Goal: Task Accomplishment & Management: Complete application form

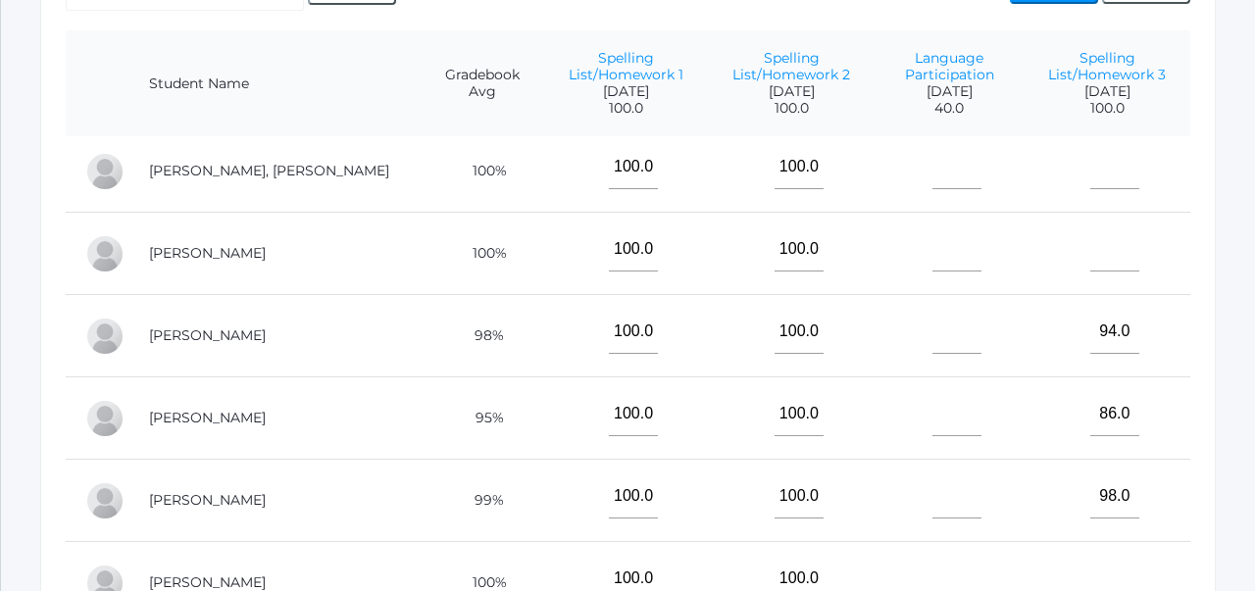
scroll to position [256, 0]
click at [1107, 256] on input"] "text" at bounding box center [1114, 248] width 49 height 44
type input"] "85"
click at [1178, 340] on td "94.0" at bounding box center [1108, 334] width 166 height 82
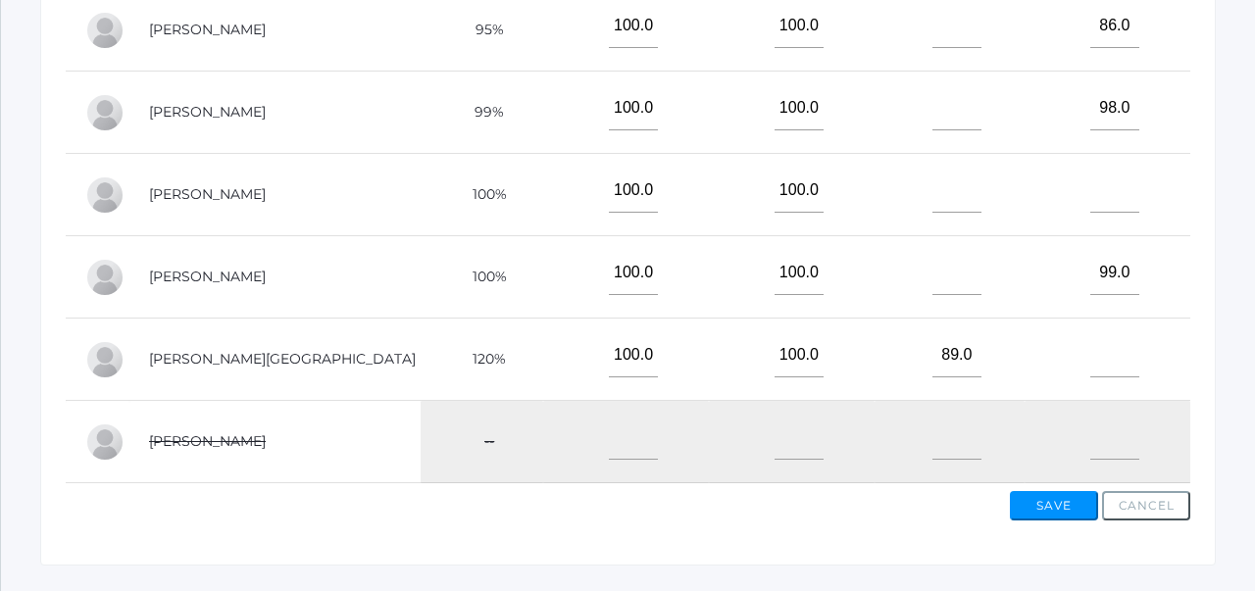
scroll to position [865, 0]
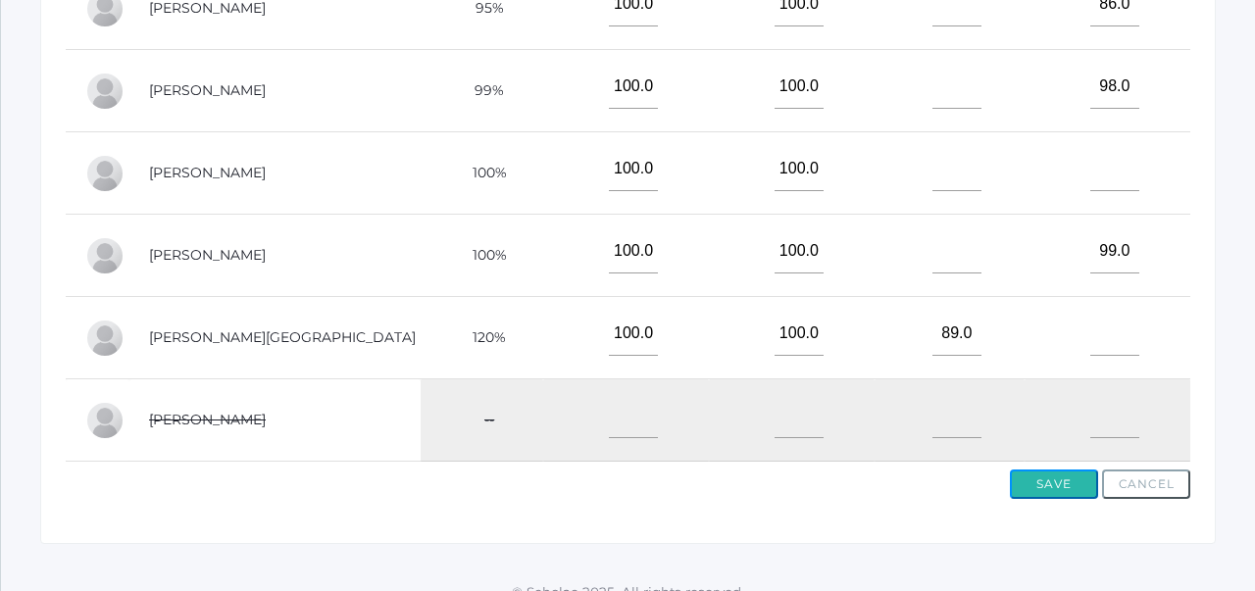
click at [1060, 482] on button "Save" at bounding box center [1054, 484] width 88 height 29
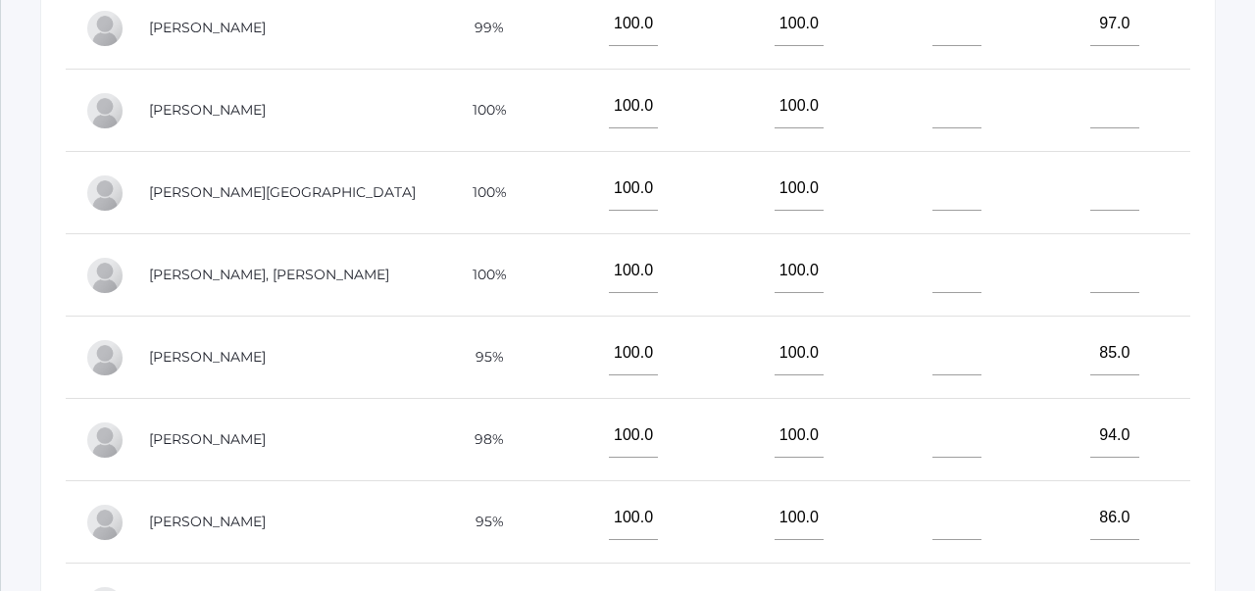
scroll to position [665, 0]
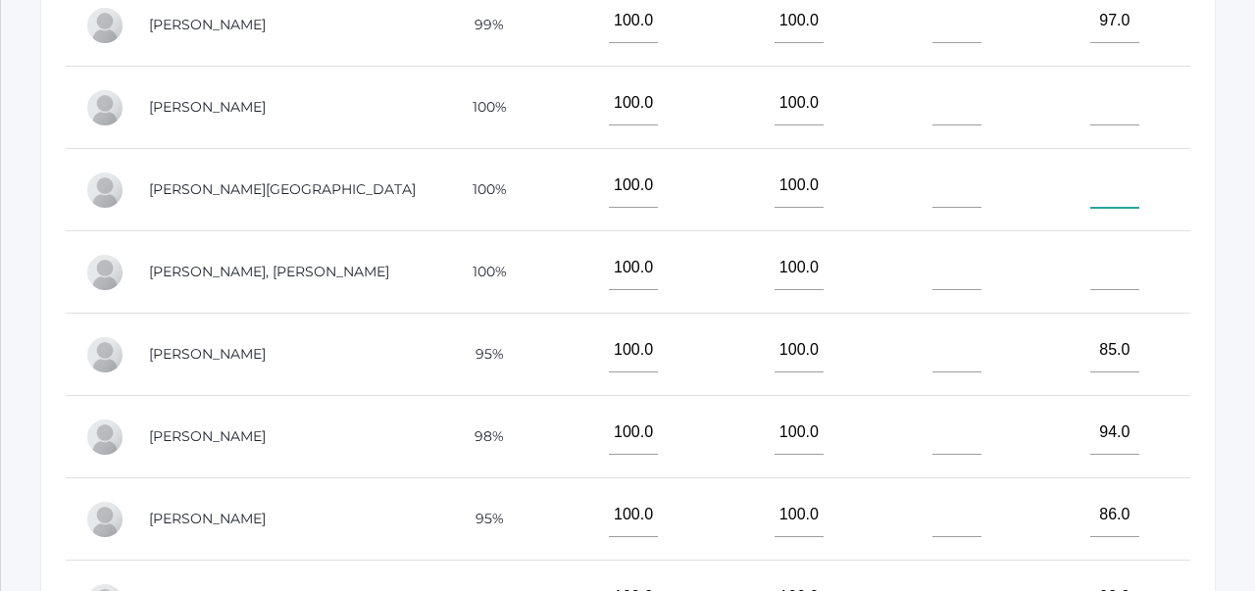
click at [1100, 189] on input"] "text" at bounding box center [1114, 186] width 49 height 44
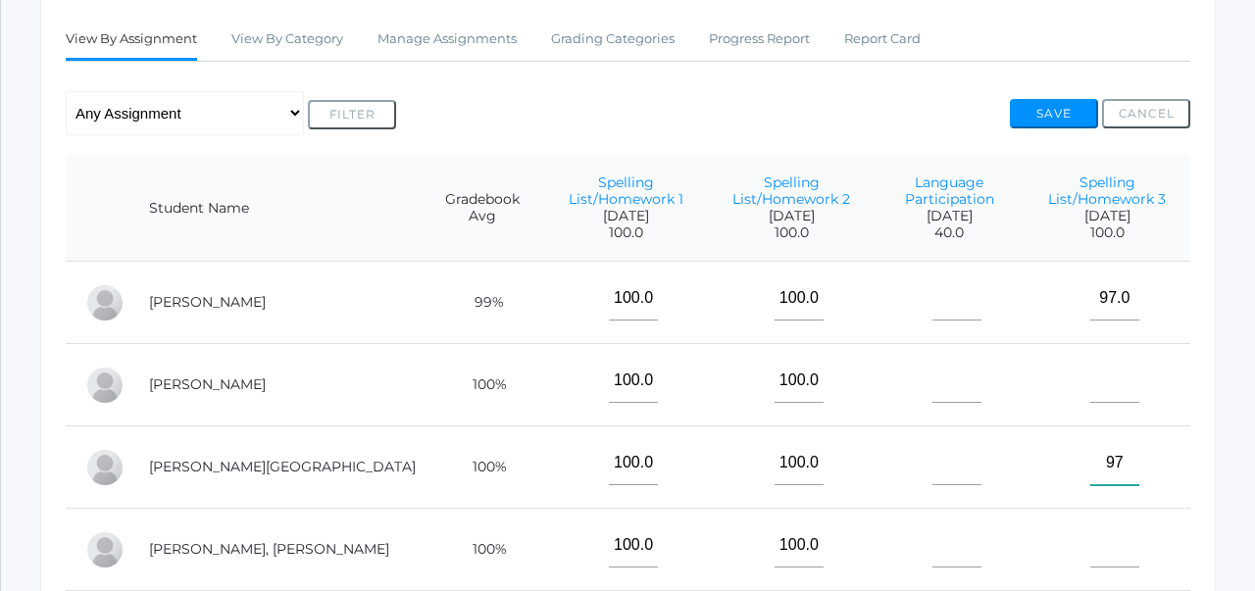
scroll to position [402, 0]
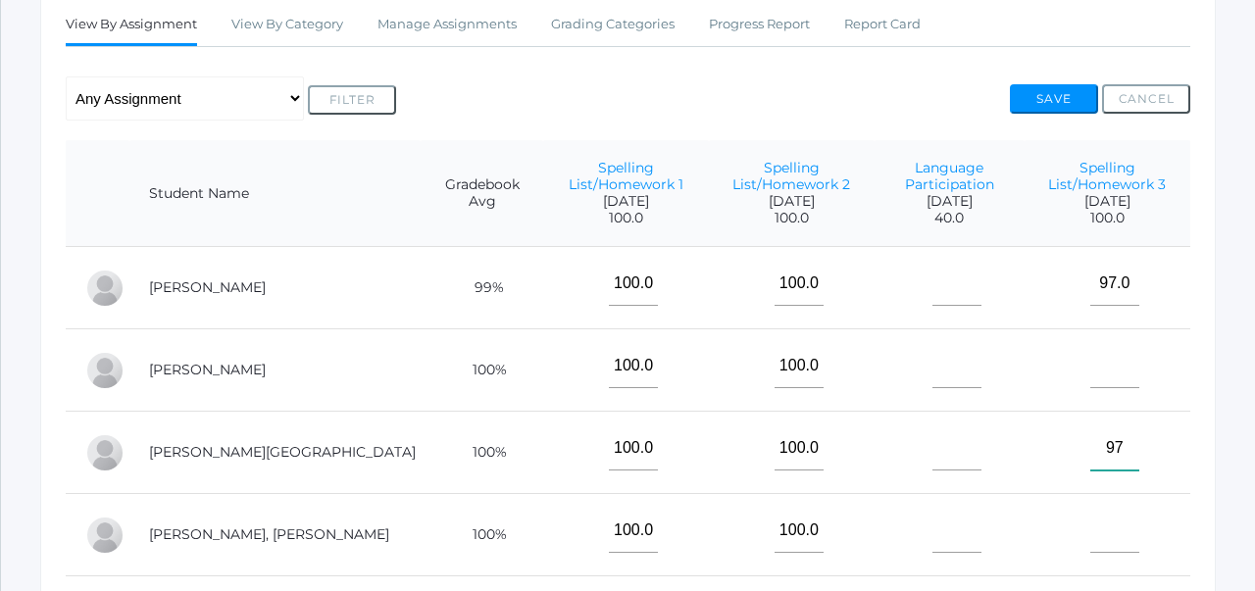
type input"] "97"
click at [1048, 95] on button "Save" at bounding box center [1054, 98] width 88 height 29
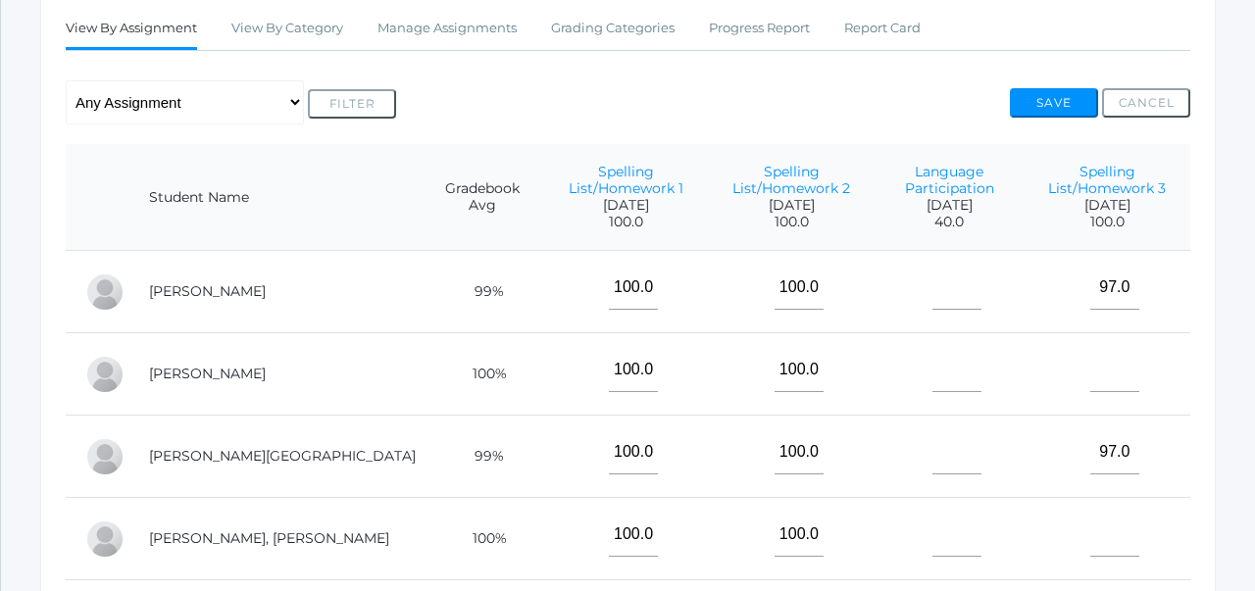
scroll to position [394, 0]
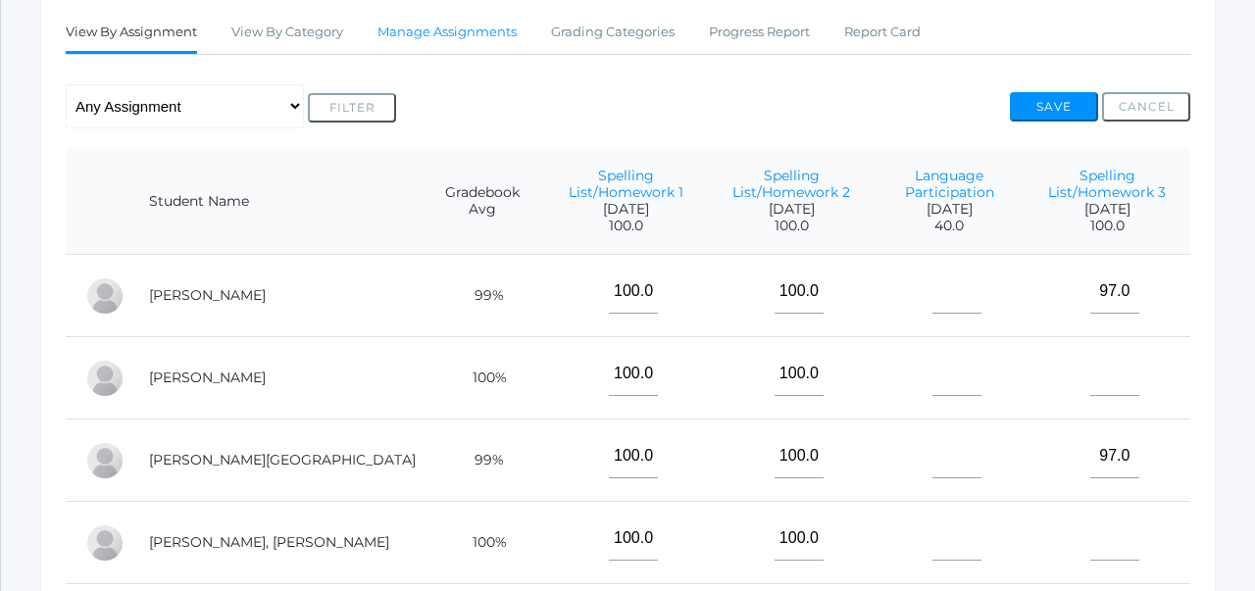
click at [417, 34] on link "Manage Assignments" at bounding box center [447, 32] width 139 height 39
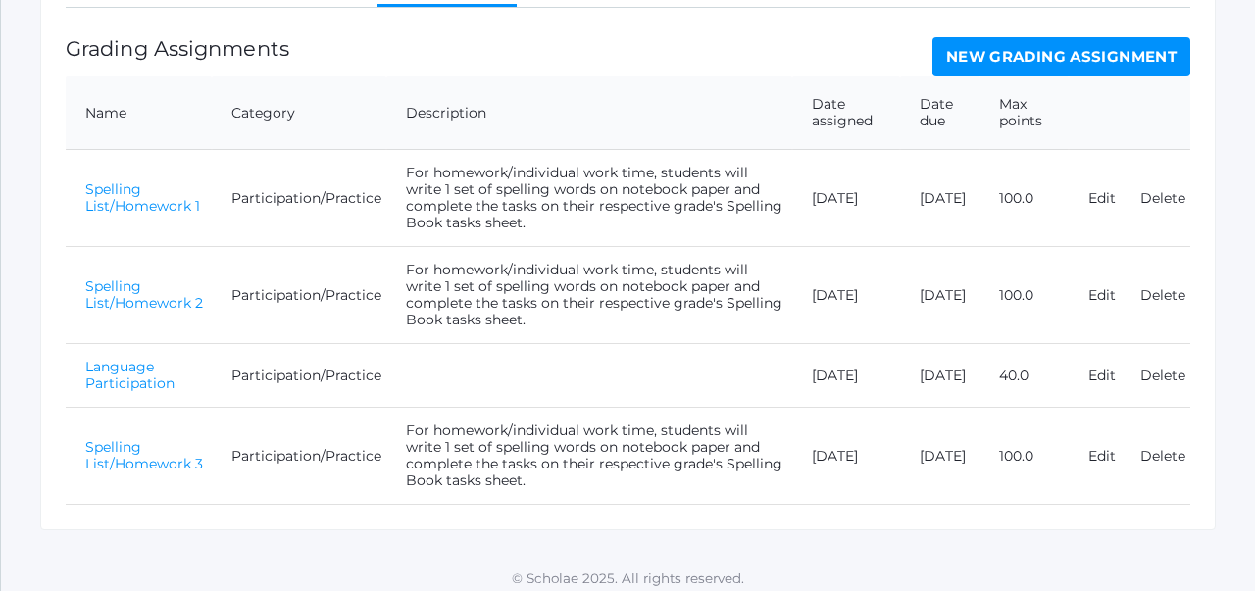
scroll to position [406, 0]
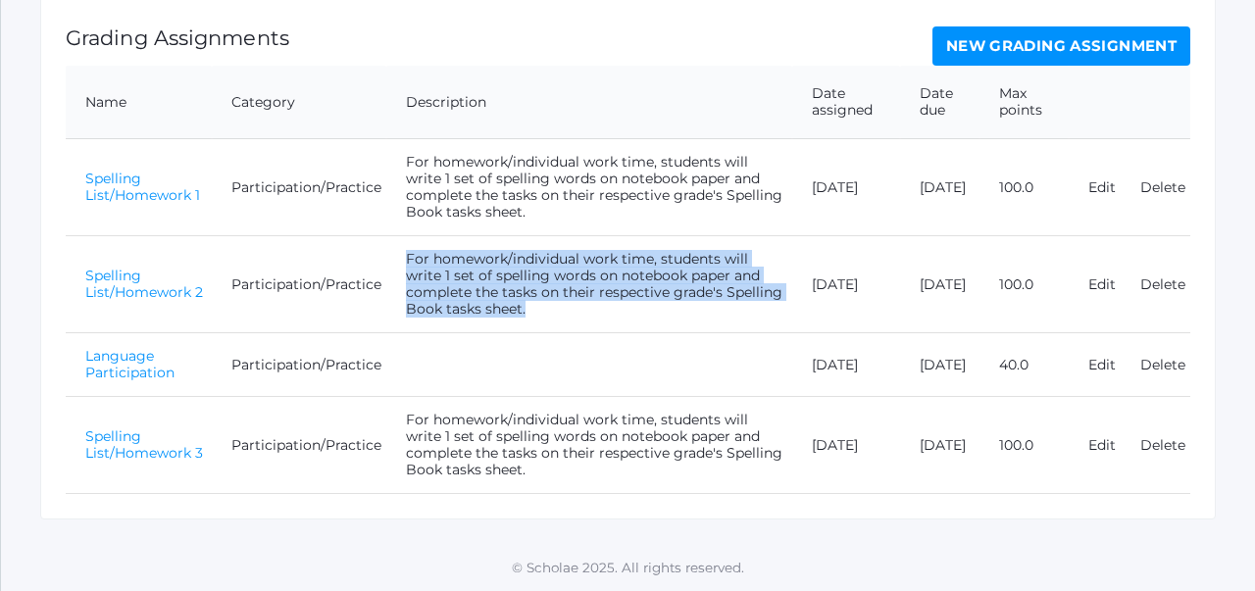
drag, startPoint x: 405, startPoint y: 260, endPoint x: 538, endPoint y: 310, distance: 142.4
click at [538, 310] on td "For homework/individual work time, students will write 1 set of spelling words …" at bounding box center [589, 284] width 406 height 97
copy td "For homework/individual work time, students will write 1 set of spelling words …"
click at [973, 56] on link "New Grading Assignment" at bounding box center [1062, 45] width 258 height 39
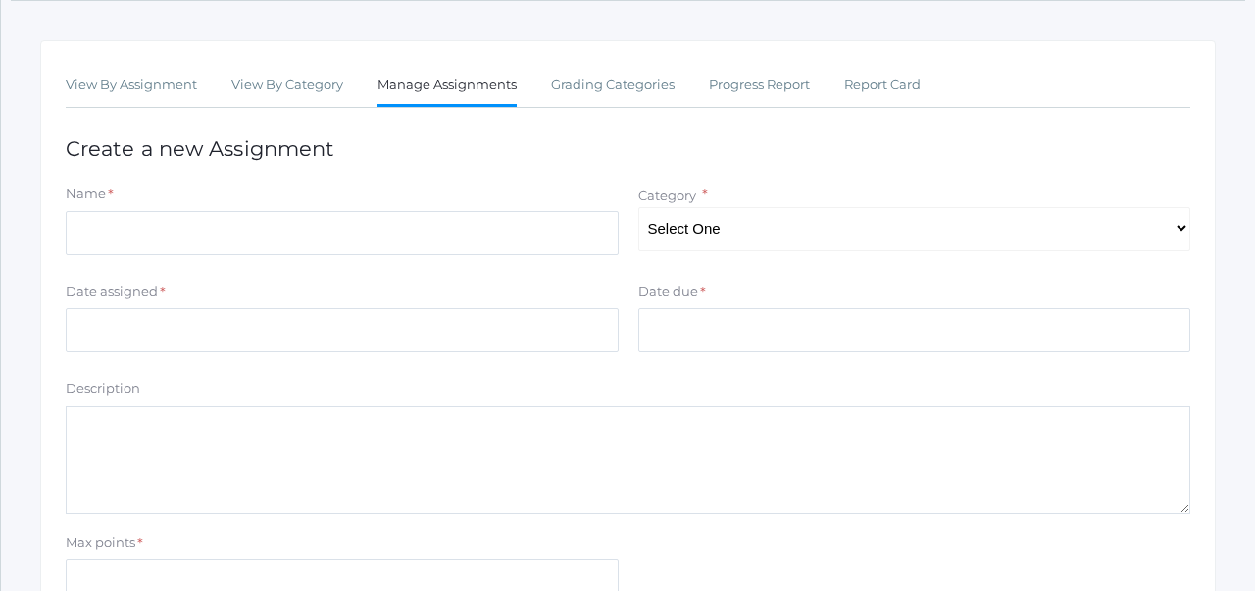
scroll to position [300, 0]
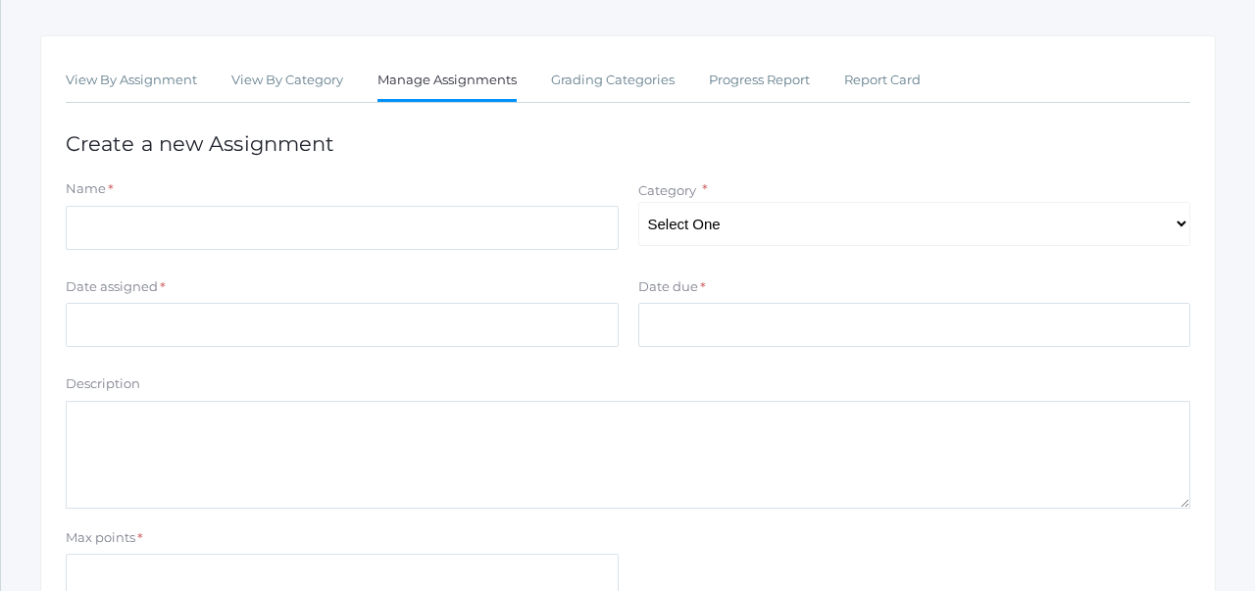
click at [384, 433] on textarea "Description" at bounding box center [628, 455] width 1125 height 108
paste textarea "For homework/individual work time, students will write 1 set of spelling words …"
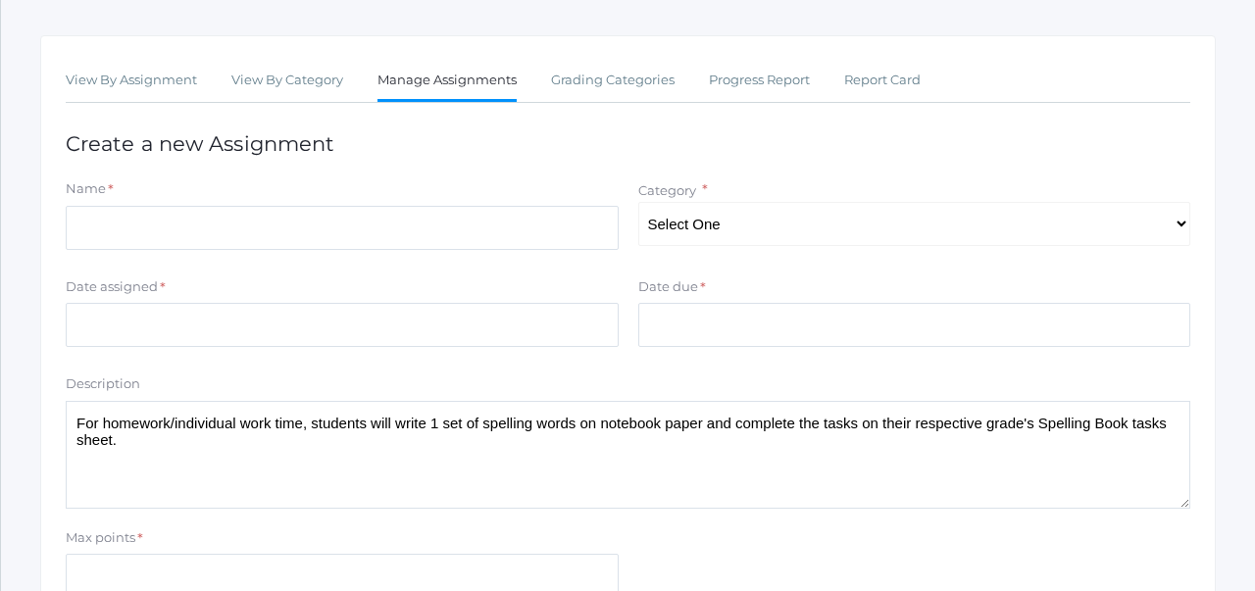
type textarea "For homework/individual work time, students will write 1 set of spelling words …"
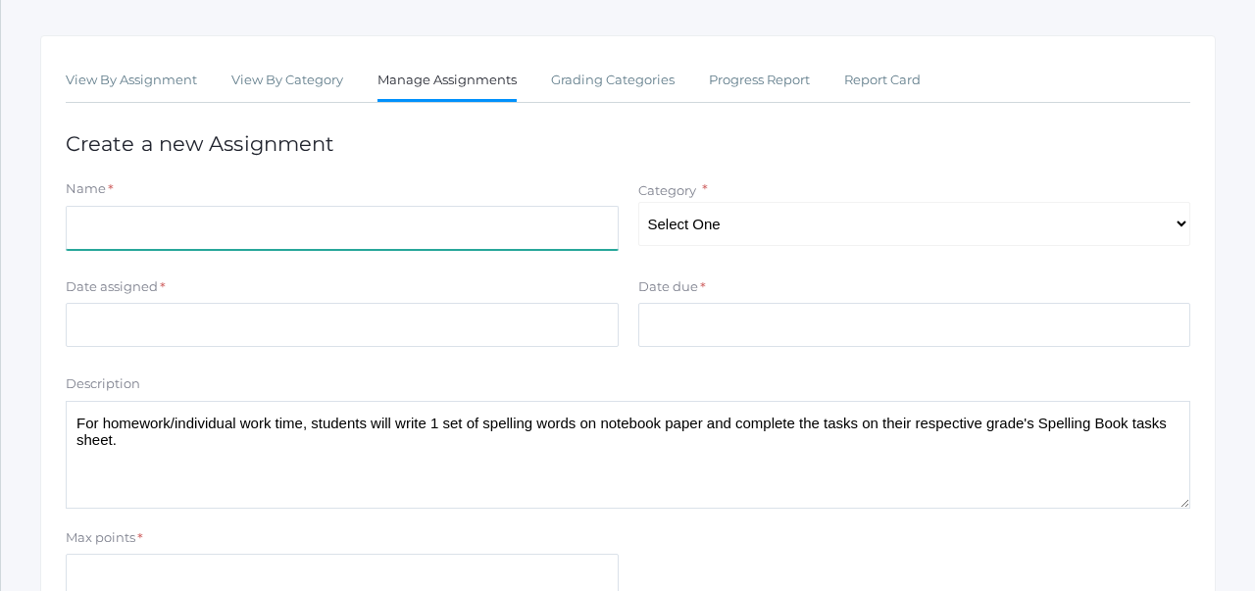
click at [320, 224] on input "Name" at bounding box center [342, 228] width 553 height 44
type input "Spelling List/Homework 4"
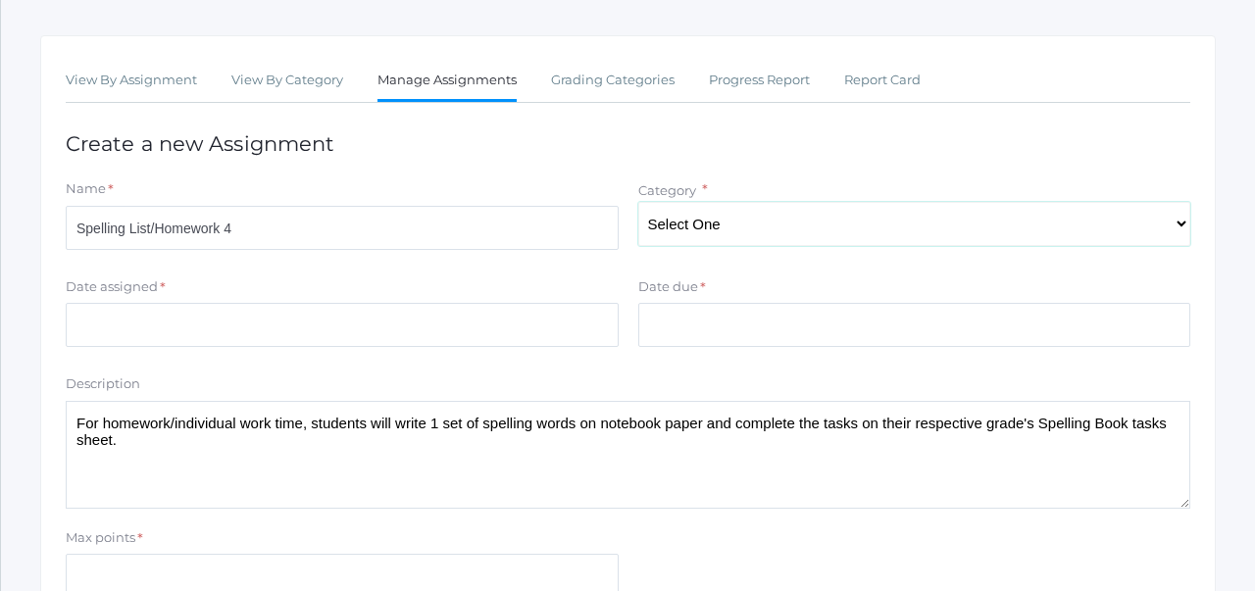
click at [723, 217] on select "Select One Participation/Practice Assignments Summative Assessments" at bounding box center [914, 224] width 553 height 44
select select "1247"
click at [583, 329] on input "Date assigned" at bounding box center [342, 325] width 553 height 44
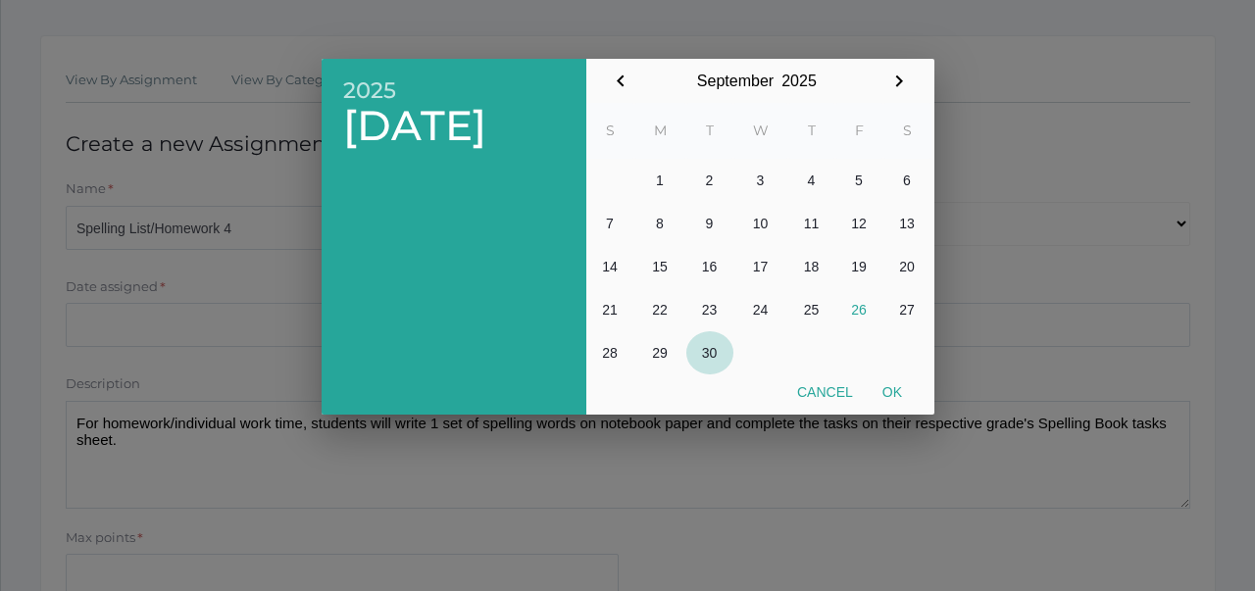
click at [711, 352] on button "30" at bounding box center [709, 352] width 47 height 43
click at [903, 388] on button "Ok" at bounding box center [892, 392] width 49 height 35
type input "[DATE]"
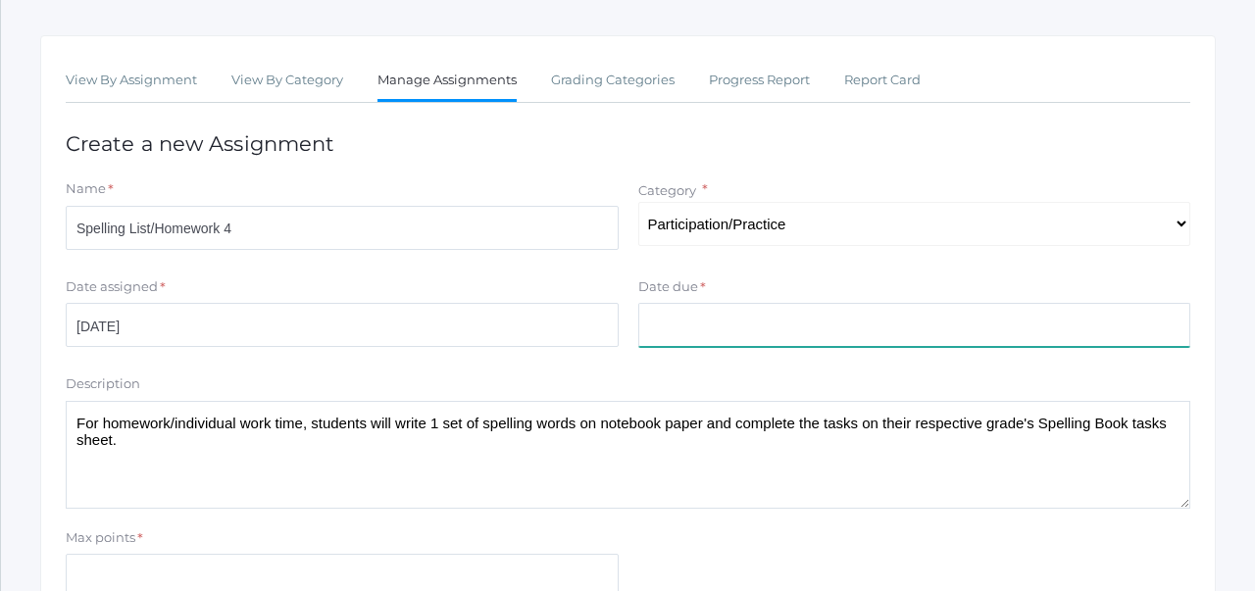
click at [683, 339] on input "Date due" at bounding box center [914, 325] width 553 height 44
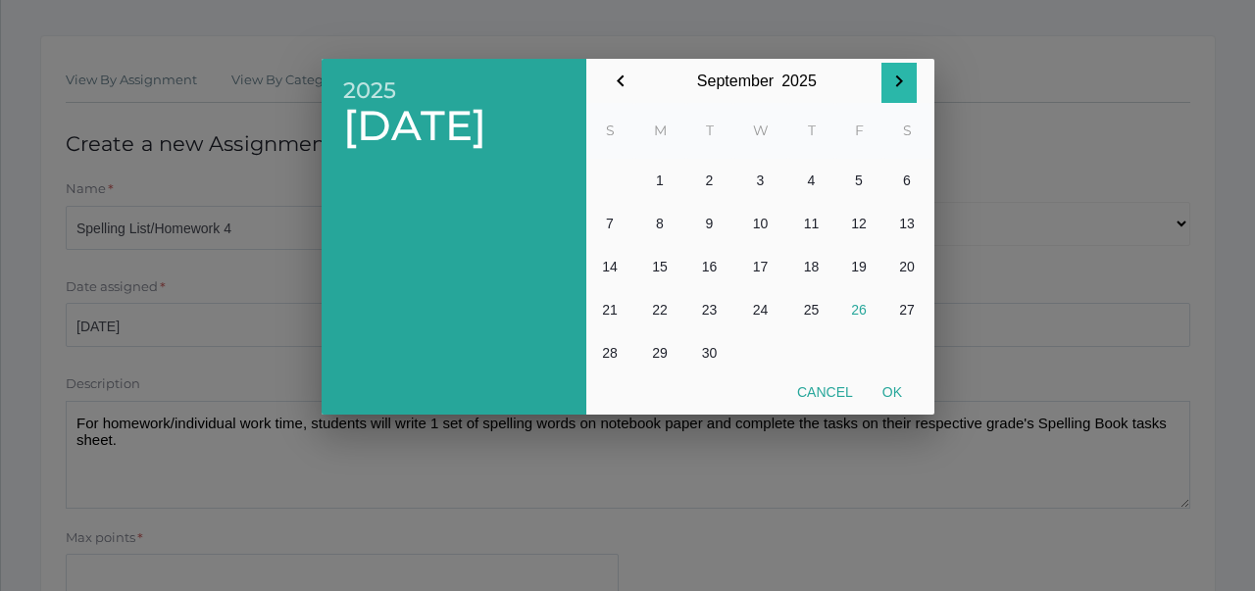
click at [896, 81] on icon "button" at bounding box center [899, 82] width 24 height 24
click at [856, 175] on button "3" at bounding box center [860, 180] width 48 height 43
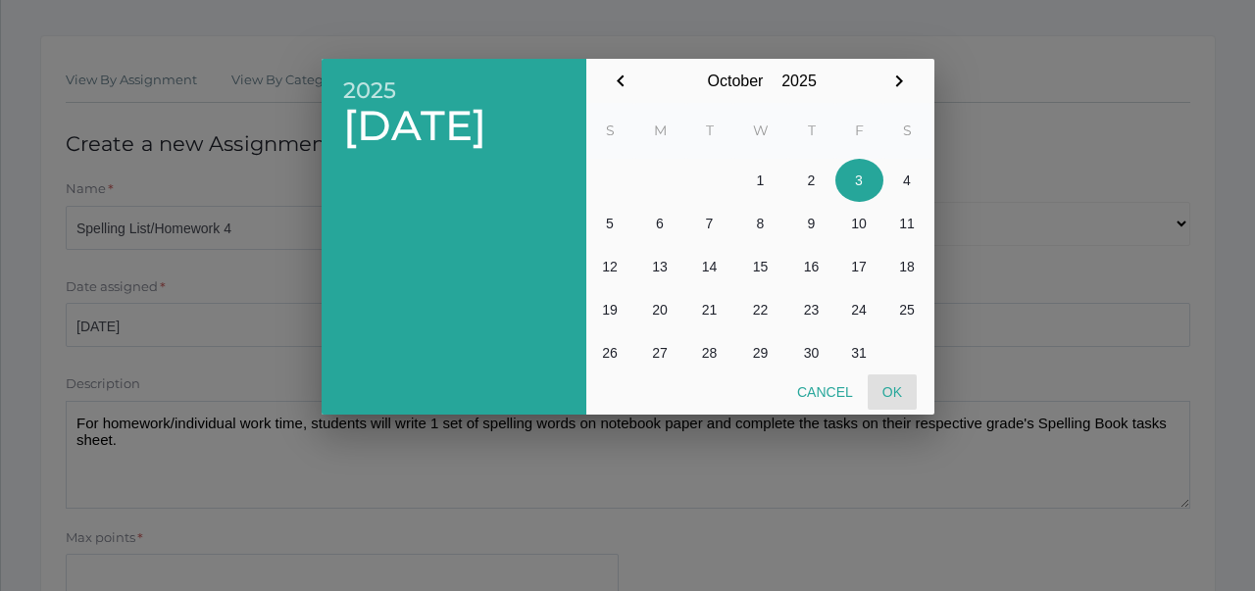
click at [902, 392] on button "Ok" at bounding box center [892, 392] width 49 height 35
type input "[DATE]"
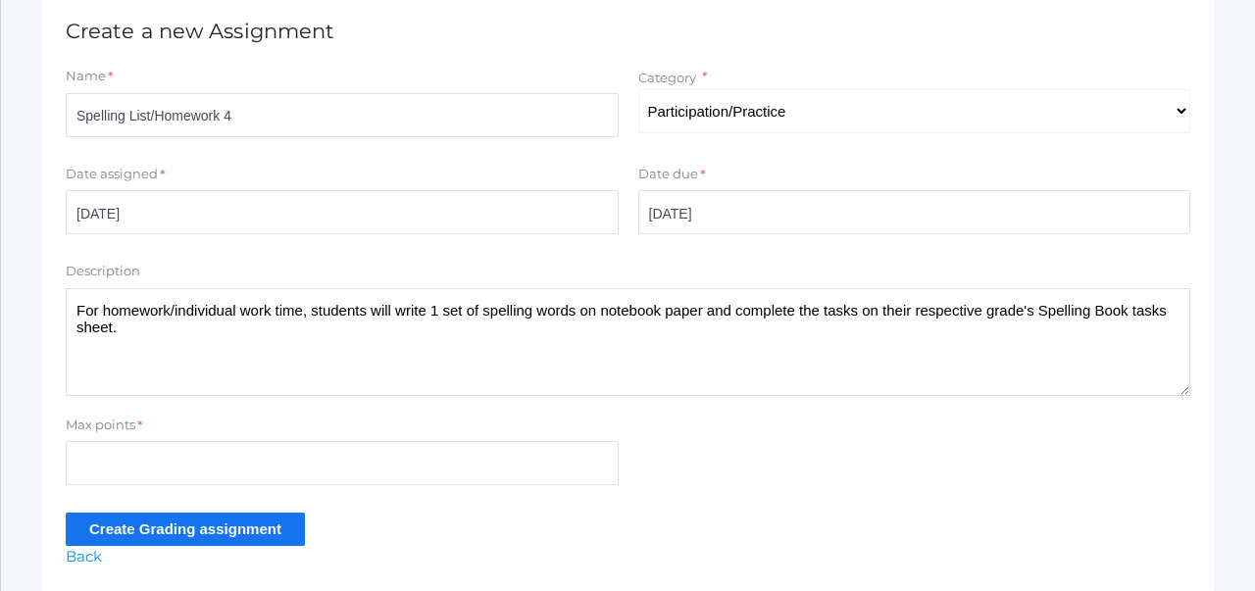
scroll to position [486, 0]
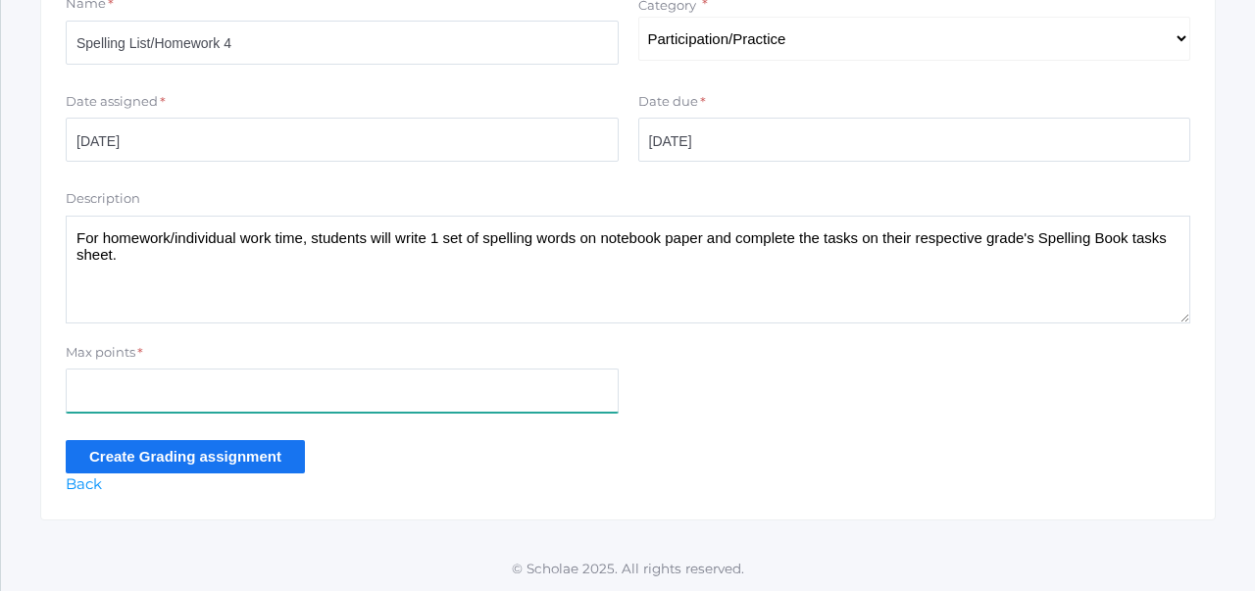
click at [210, 381] on input "Max points" at bounding box center [342, 391] width 553 height 44
type input "100"
click at [238, 457] on input "Create Grading assignment" at bounding box center [185, 456] width 239 height 32
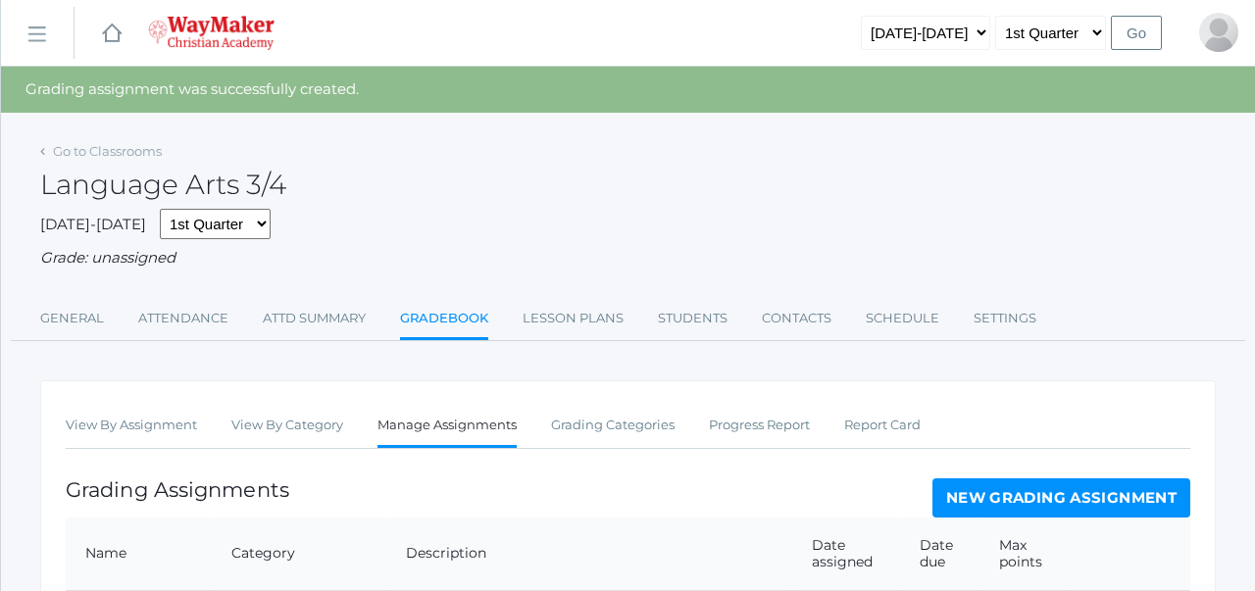
click at [138, 153] on link "Go to Classrooms" at bounding box center [107, 151] width 109 height 16
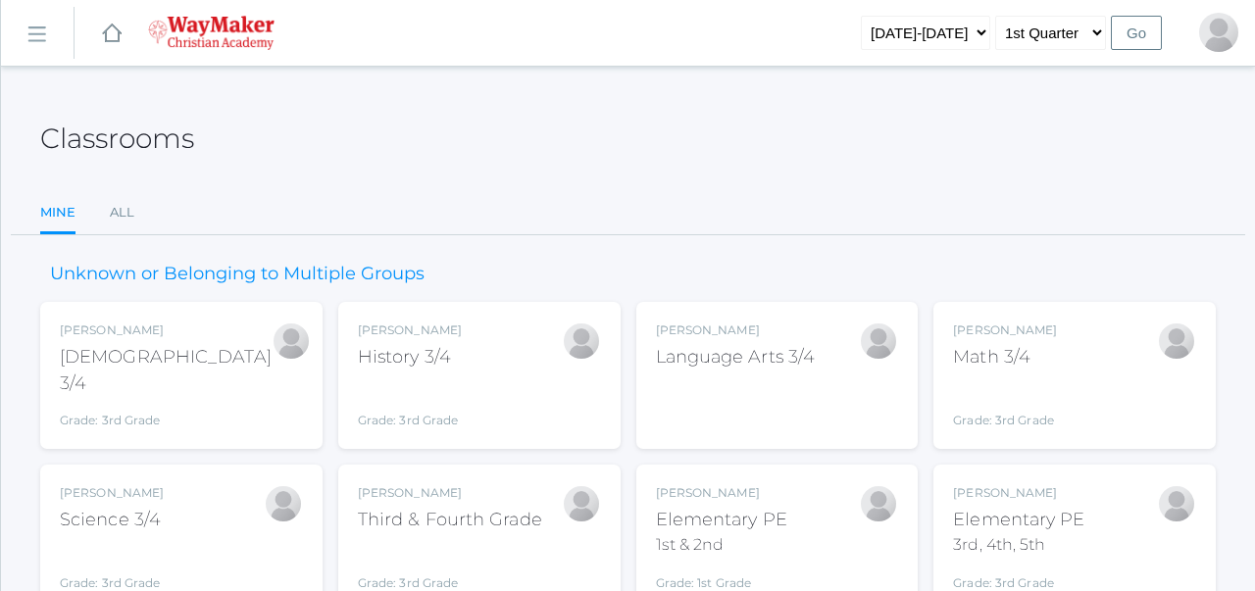
scroll to position [91, 0]
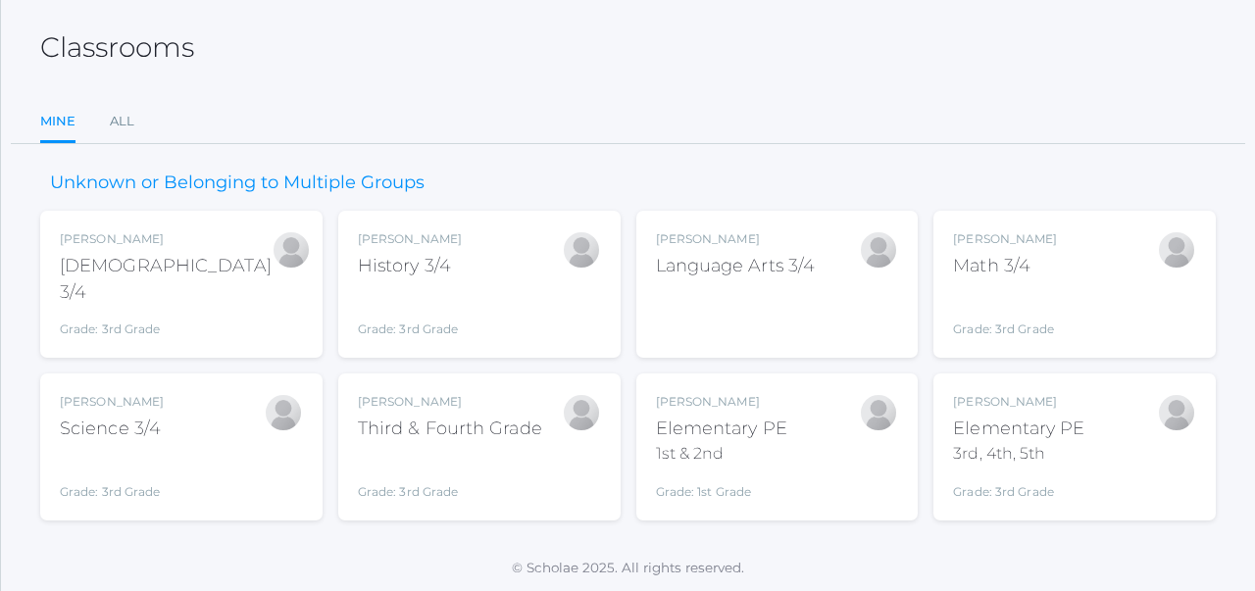
click at [531, 420] on div "Third & Fourth Grade" at bounding box center [450, 429] width 184 height 26
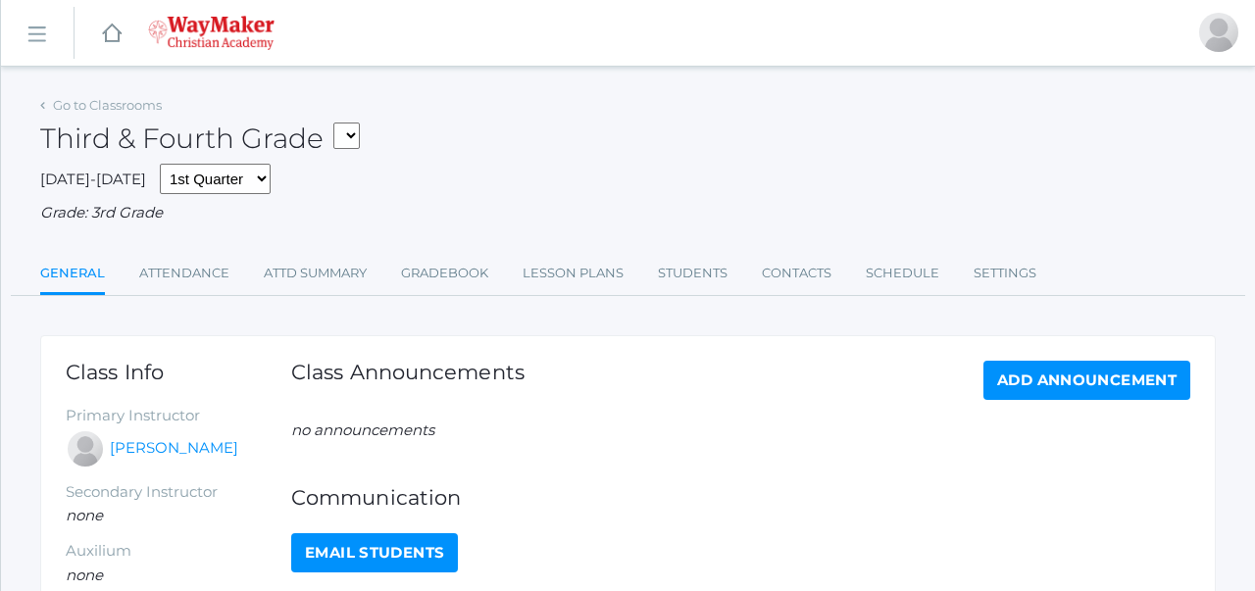
click at [347, 133] on select "03ELEM - Language Arts 3/4 03ELEM - History 3/4 03ELEM - Science 3/4 03ELEM - M…" at bounding box center [346, 136] width 26 height 26
select select "2504"
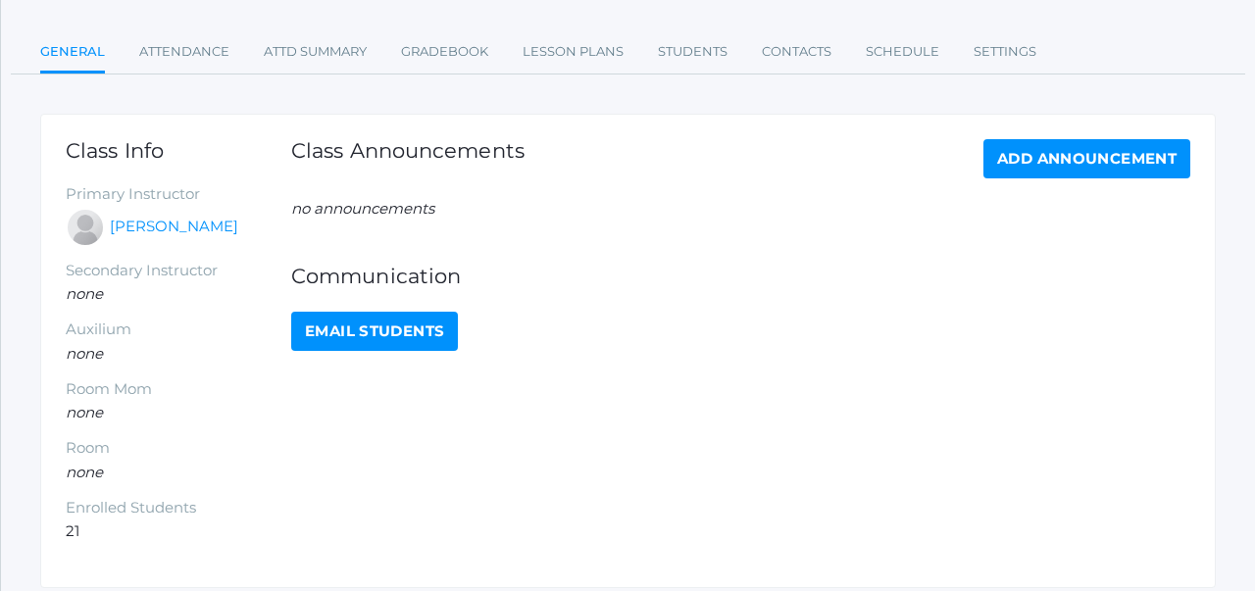
scroll to position [230, 0]
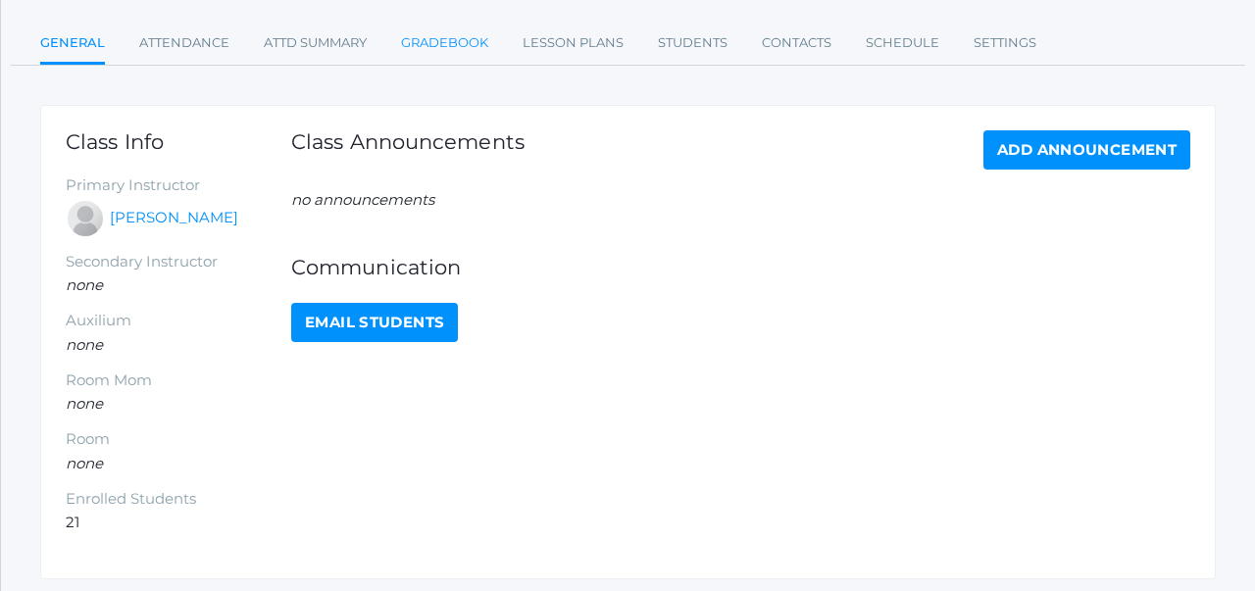
click at [466, 45] on link "Gradebook" at bounding box center [444, 43] width 87 height 39
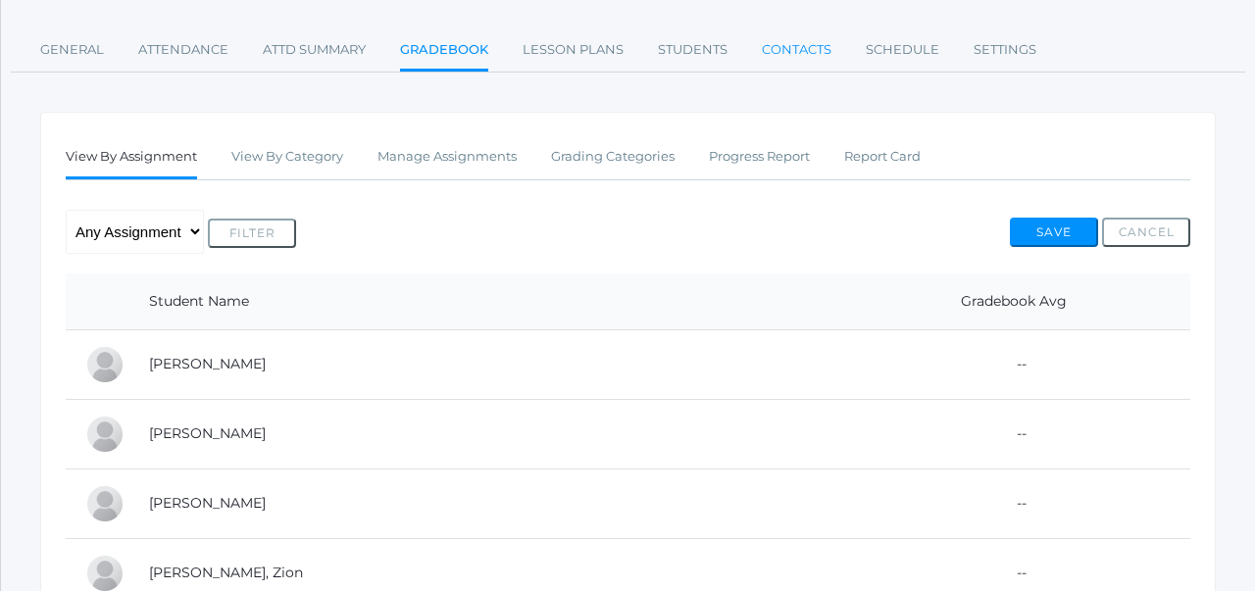
scroll to position [220, 0]
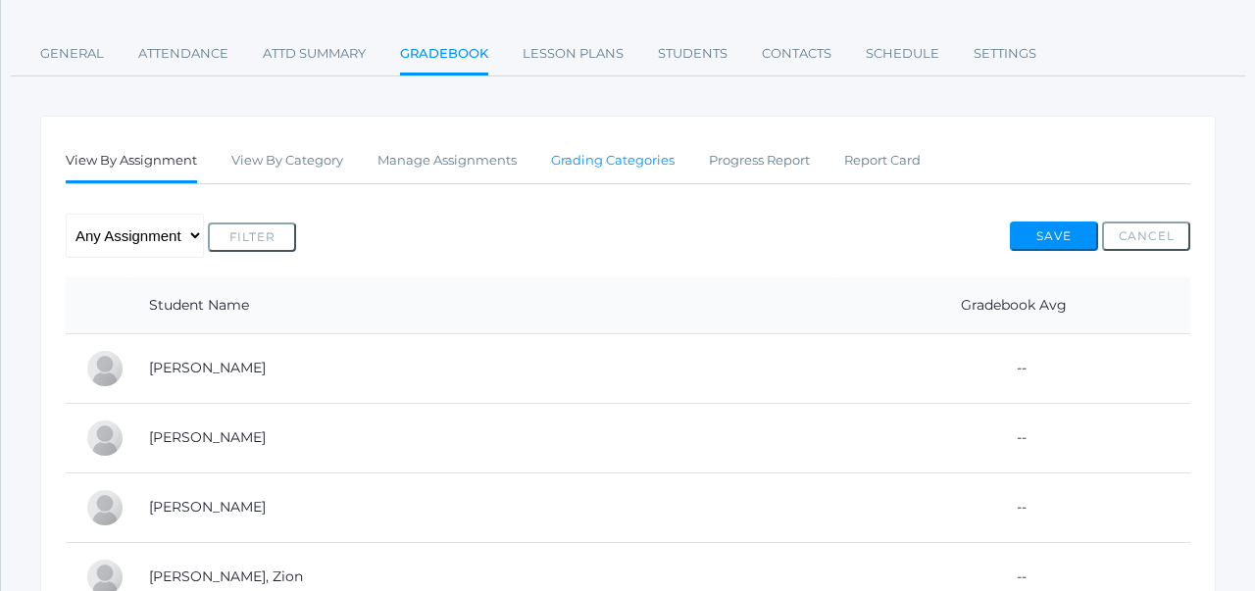
click at [629, 158] on link "Grading Categories" at bounding box center [613, 160] width 124 height 39
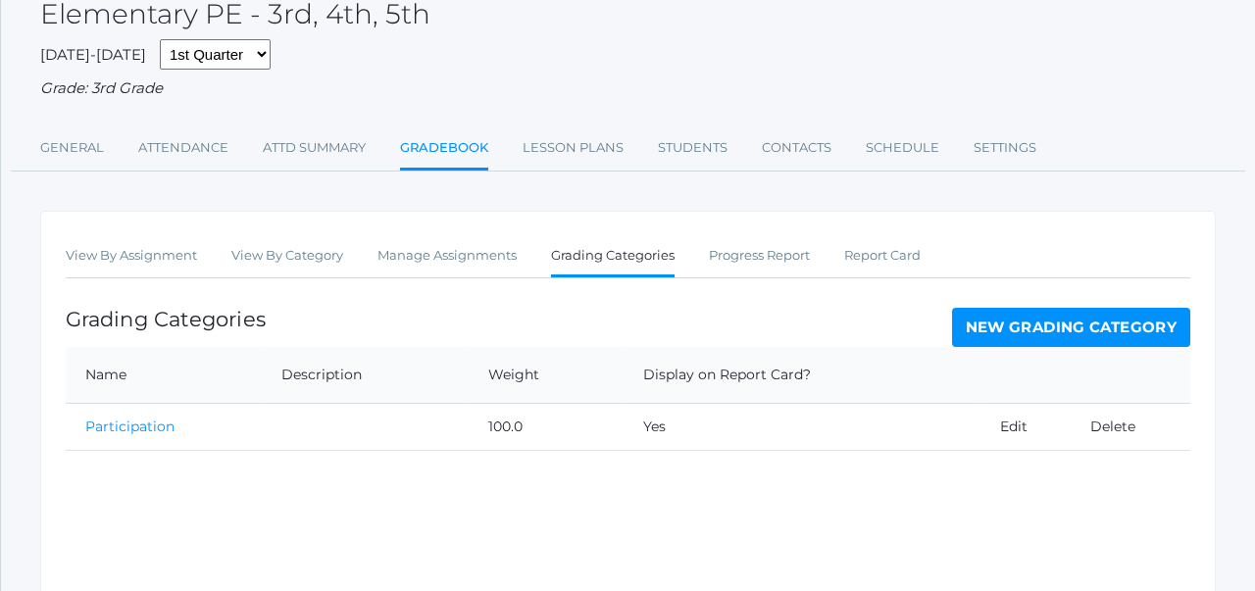
scroll to position [123, 0]
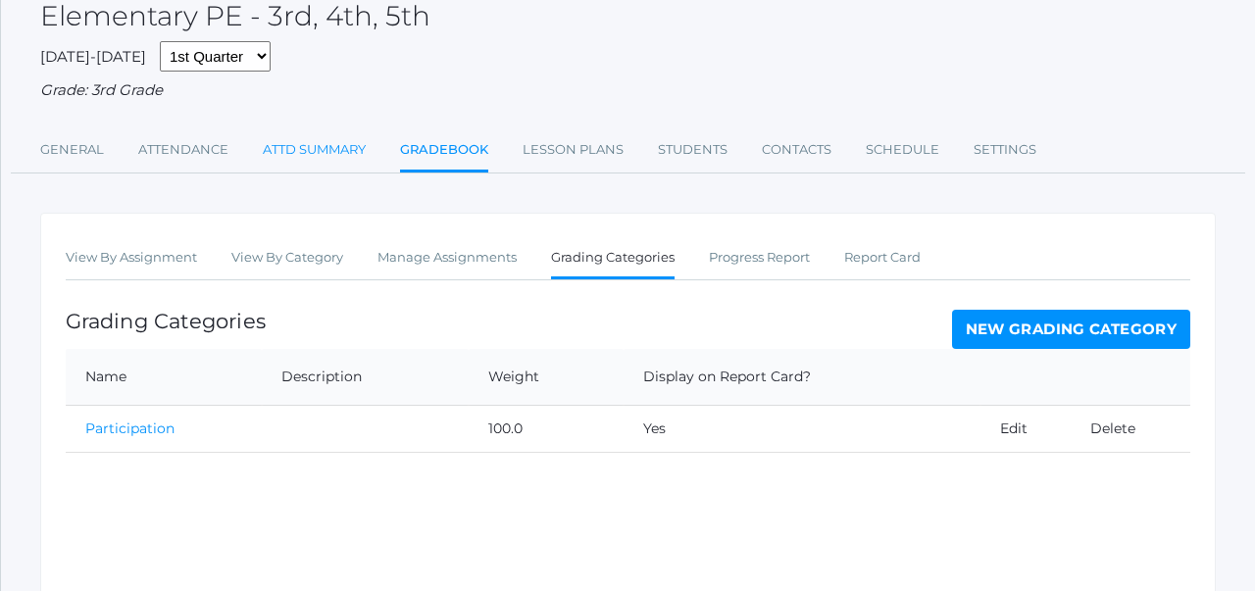
click at [312, 148] on link "Attd Summary" at bounding box center [314, 149] width 103 height 39
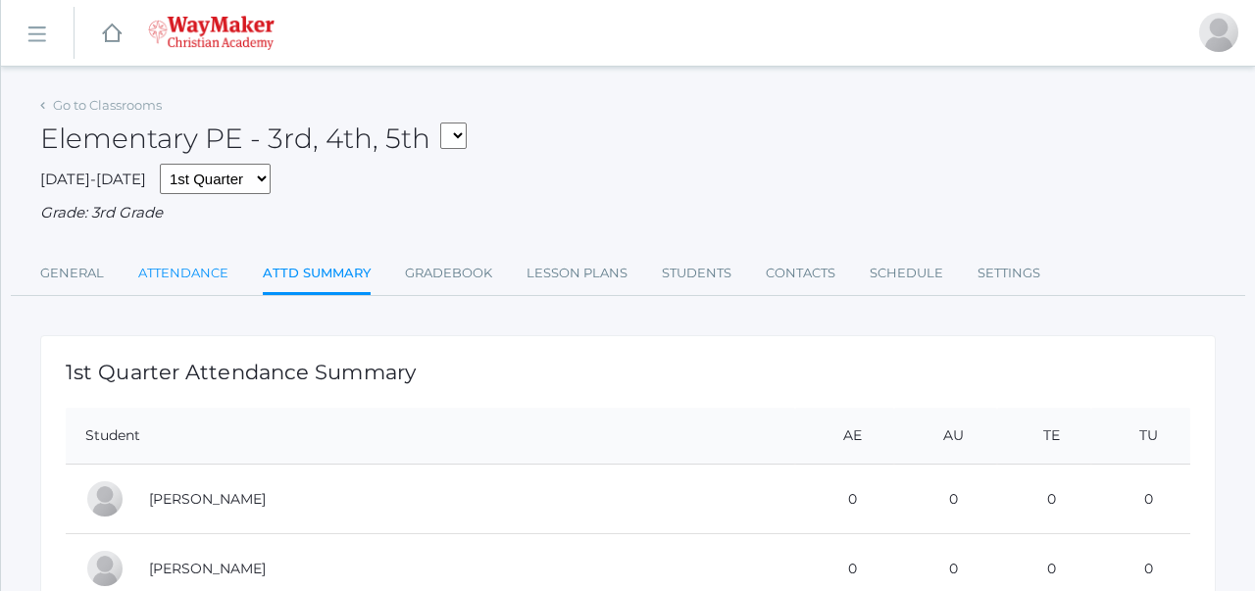
click at [184, 266] on link "Attendance" at bounding box center [183, 273] width 90 height 39
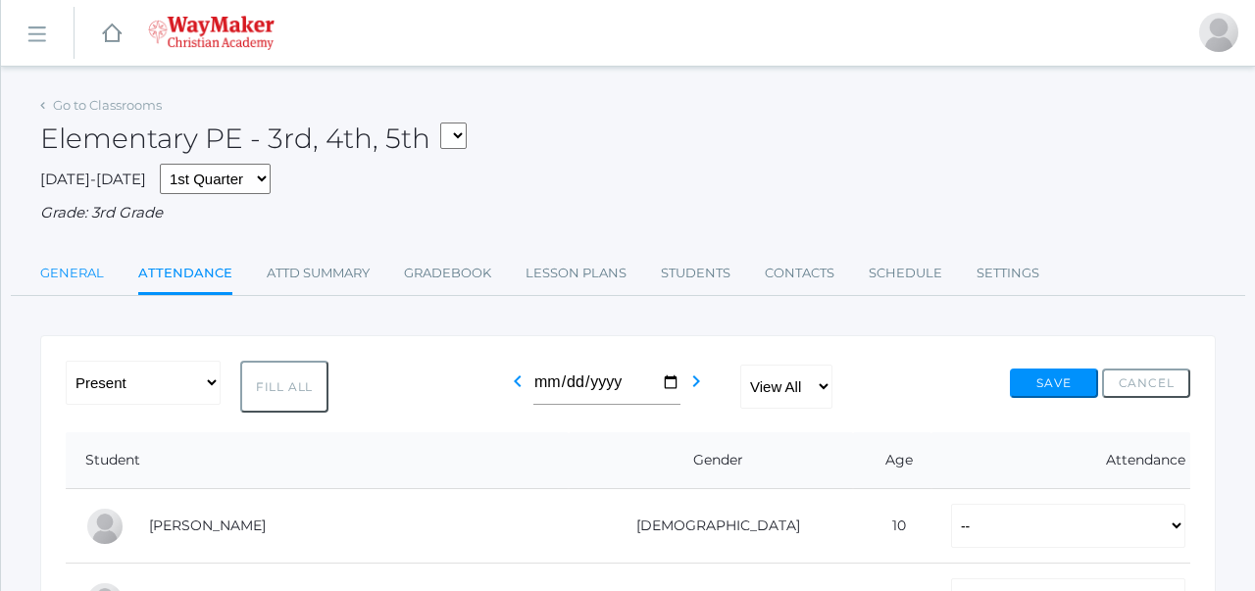
click at [91, 279] on link "General" at bounding box center [72, 273] width 64 height 39
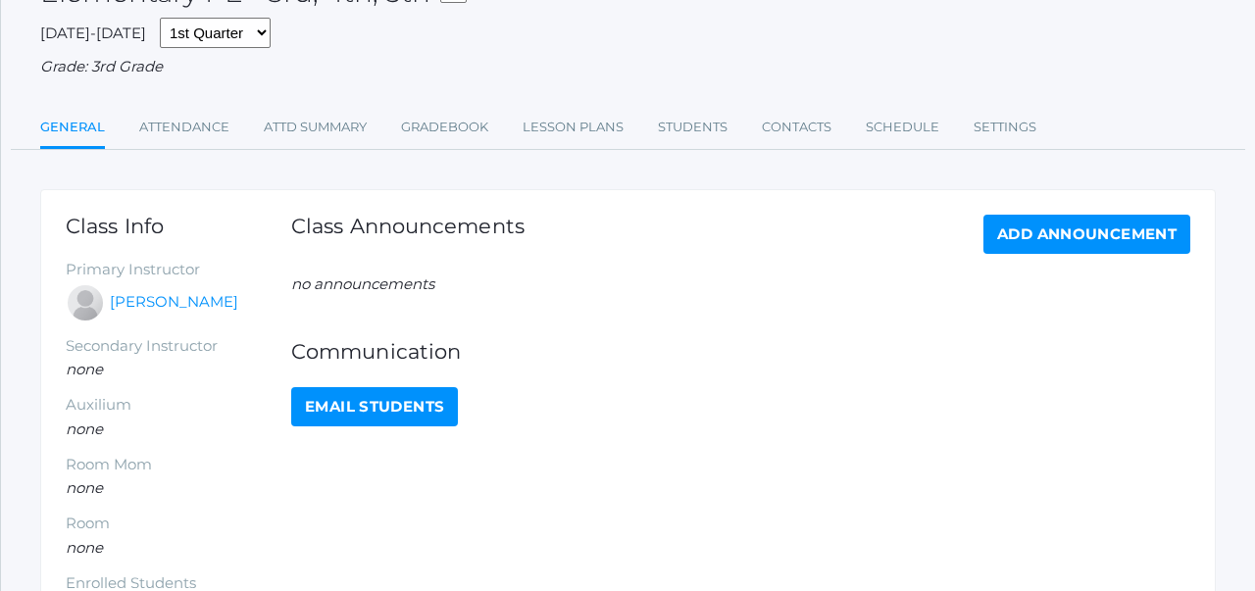
scroll to position [16, 0]
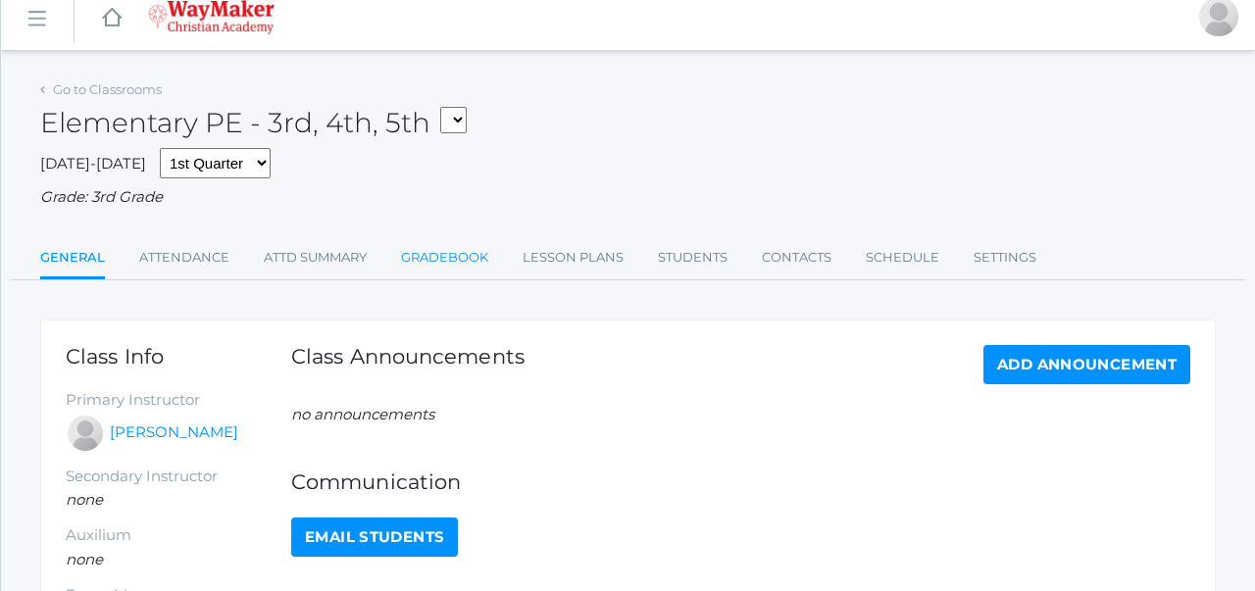
click at [428, 249] on link "Gradebook" at bounding box center [444, 257] width 87 height 39
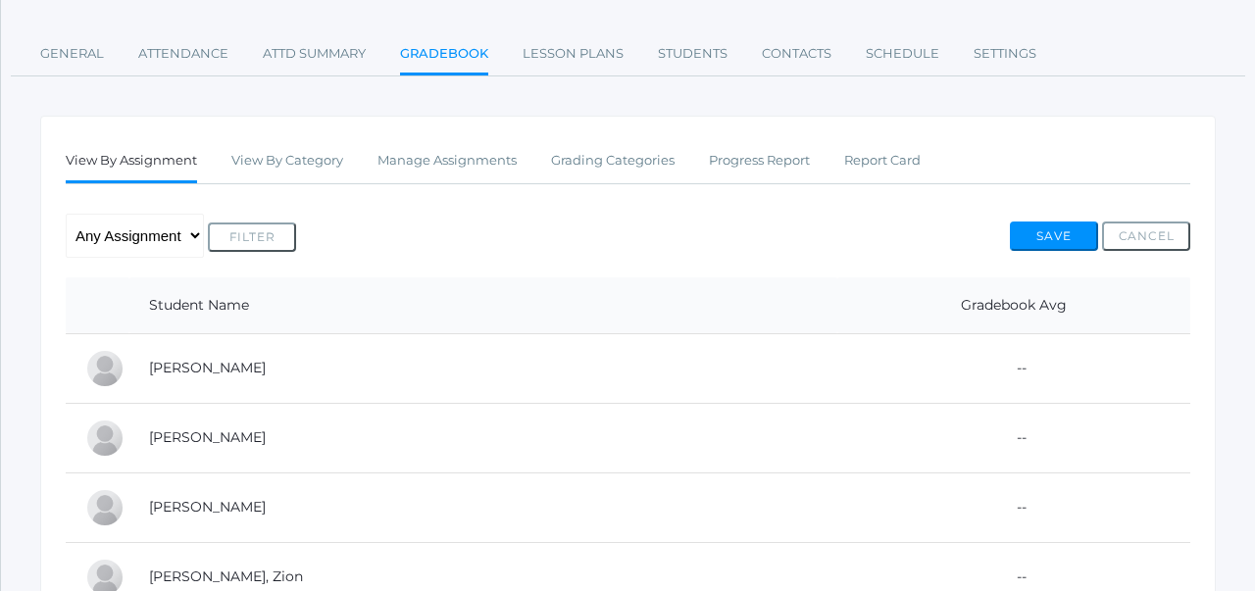
scroll to position [183, 0]
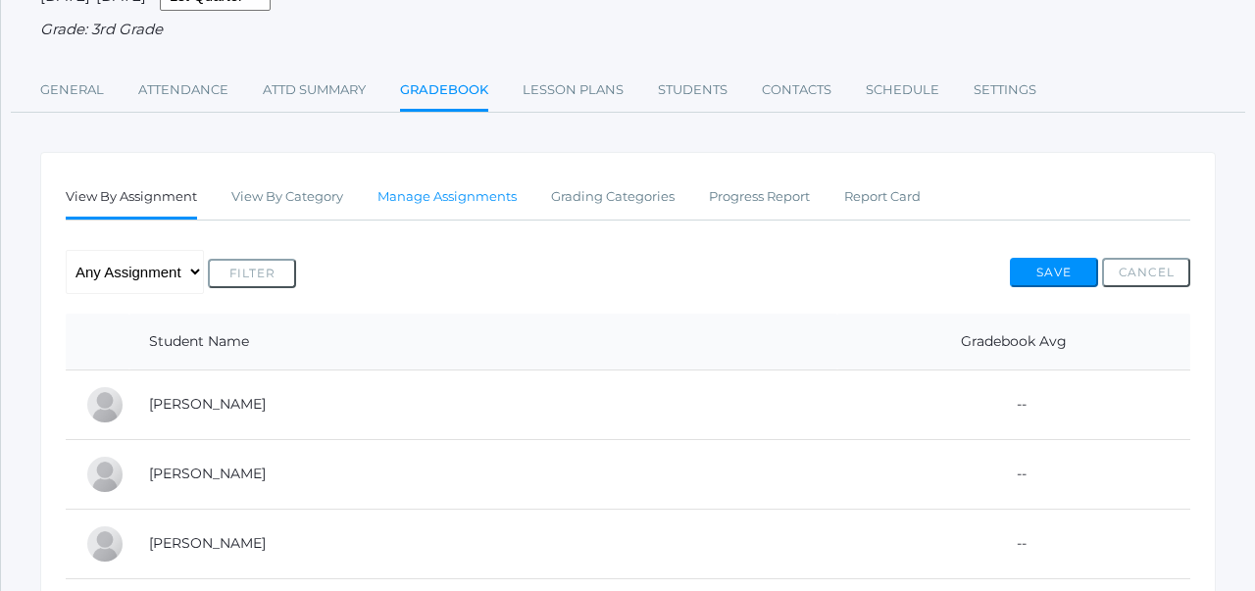
click at [429, 196] on link "Manage Assignments" at bounding box center [447, 196] width 139 height 39
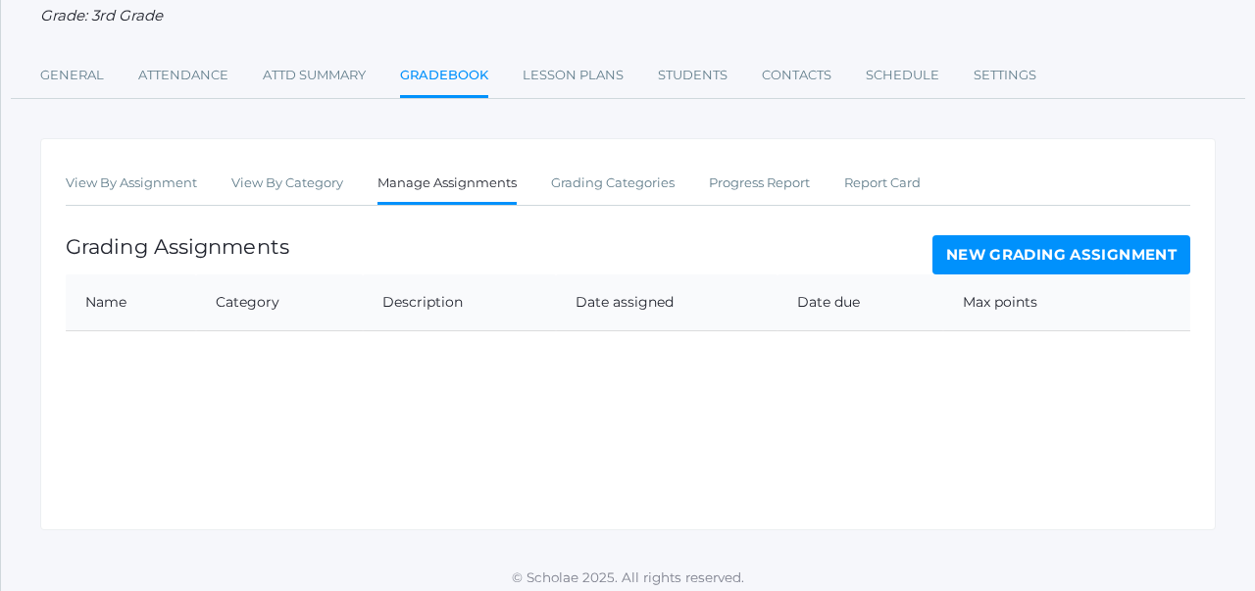
scroll to position [207, 0]
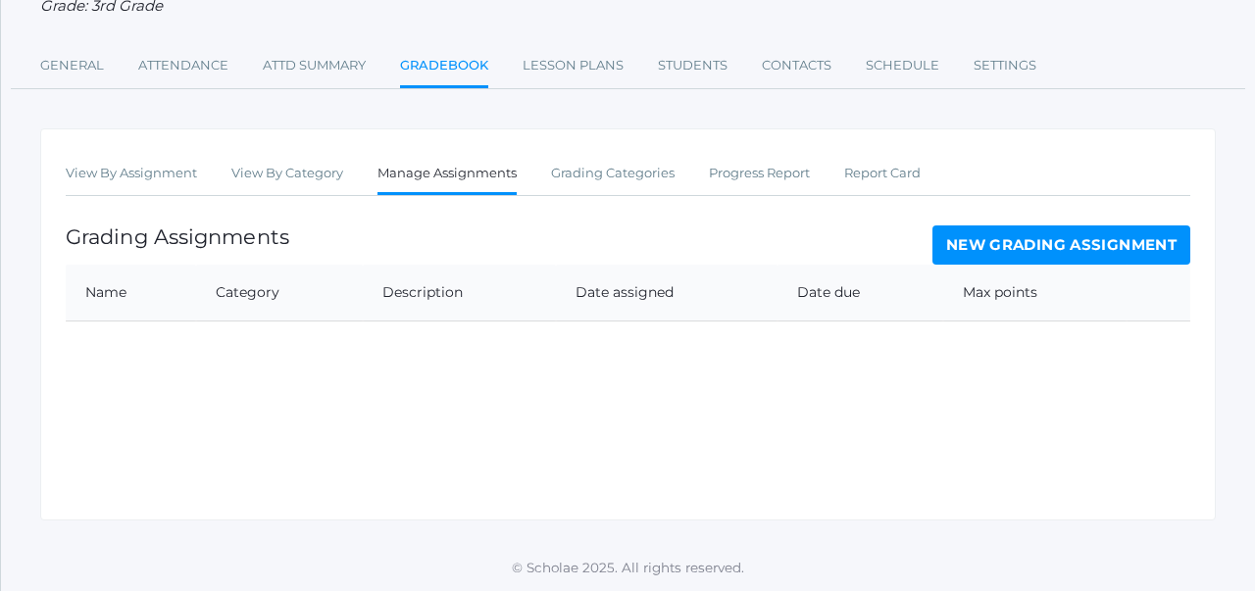
click at [964, 245] on link "New Grading Assignment" at bounding box center [1062, 245] width 258 height 39
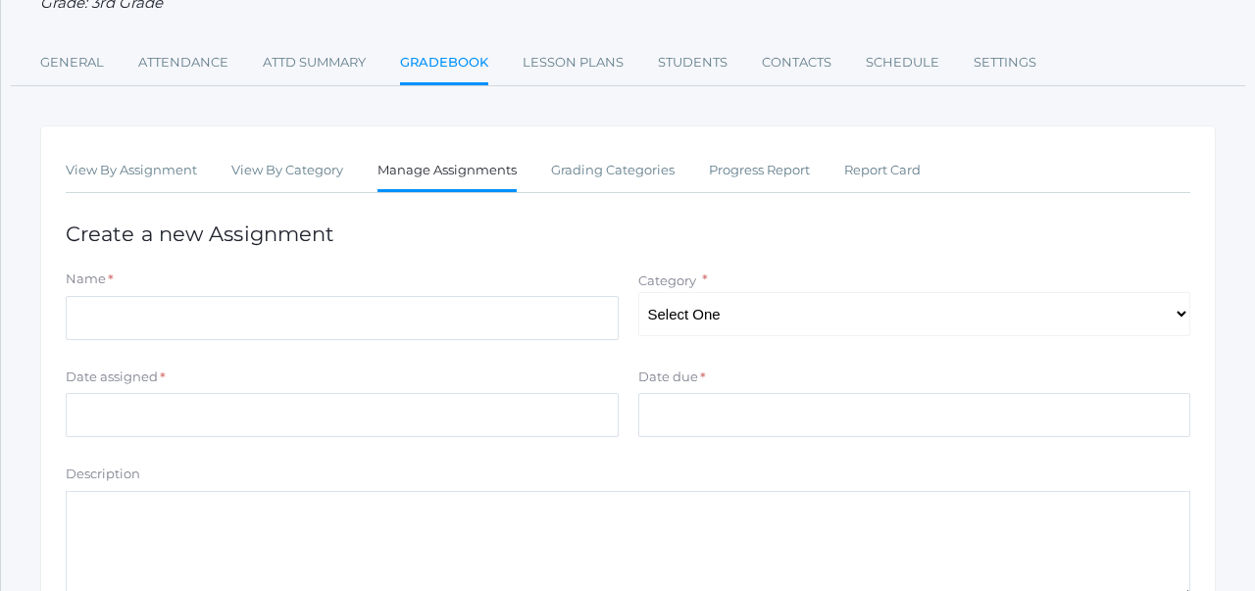
scroll to position [212, 0]
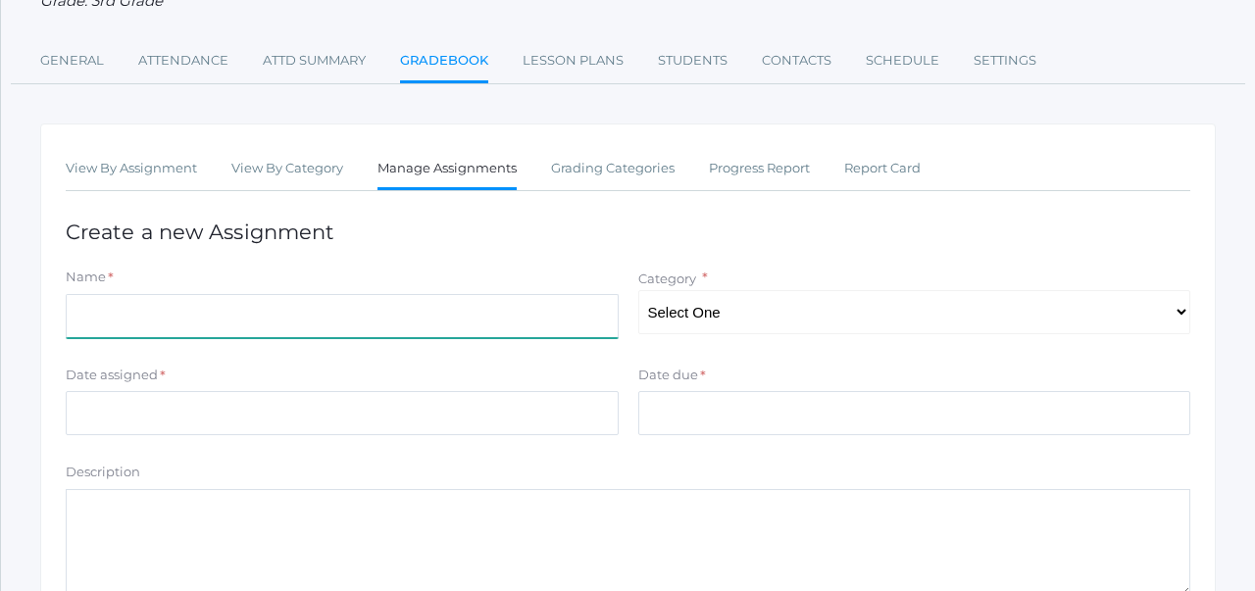
click at [504, 321] on input "Name" at bounding box center [342, 316] width 553 height 44
type input "Participation Week 9/30-10/5"
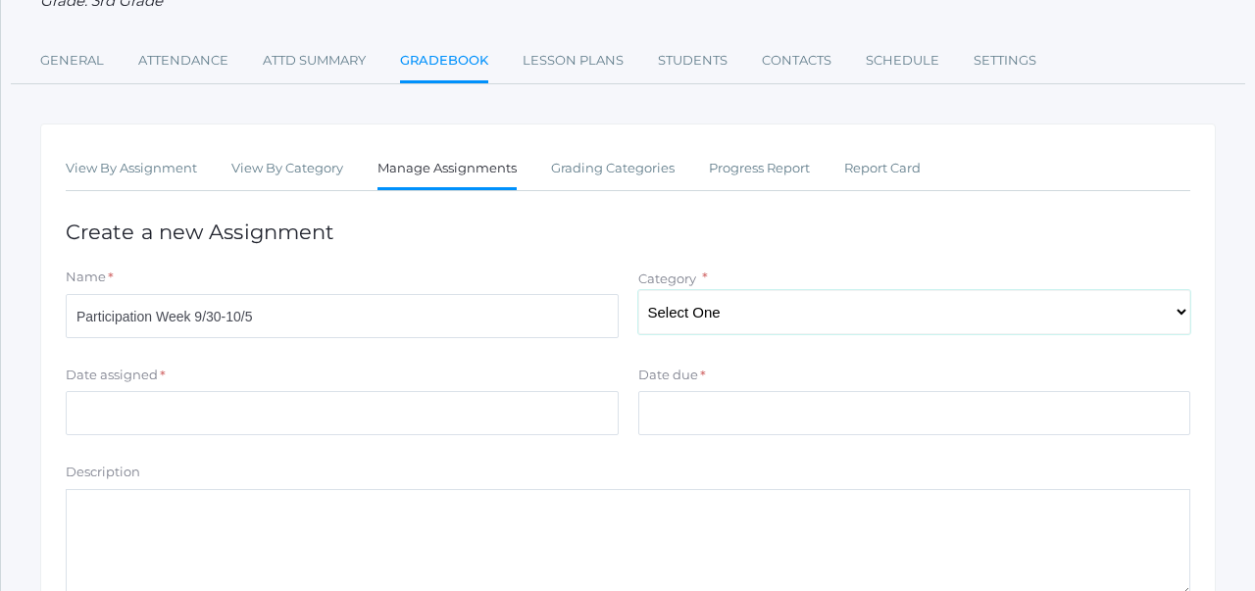
click at [734, 309] on select "Select One Participation" at bounding box center [914, 312] width 553 height 44
select select "1216"
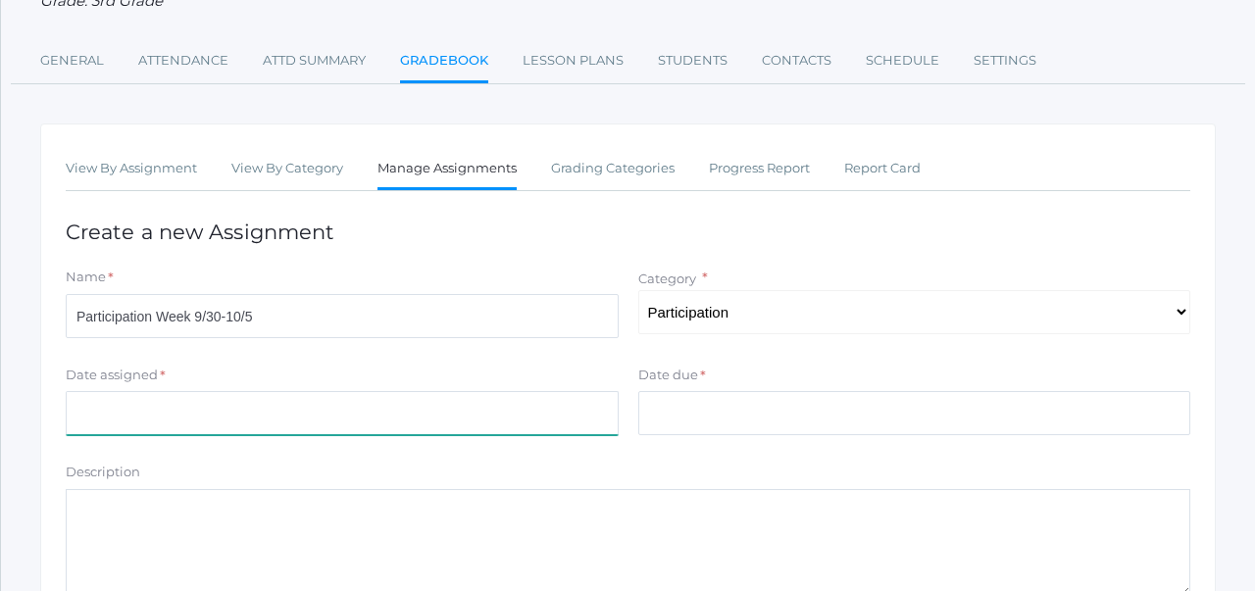
click at [467, 431] on input "Date assigned" at bounding box center [342, 413] width 553 height 44
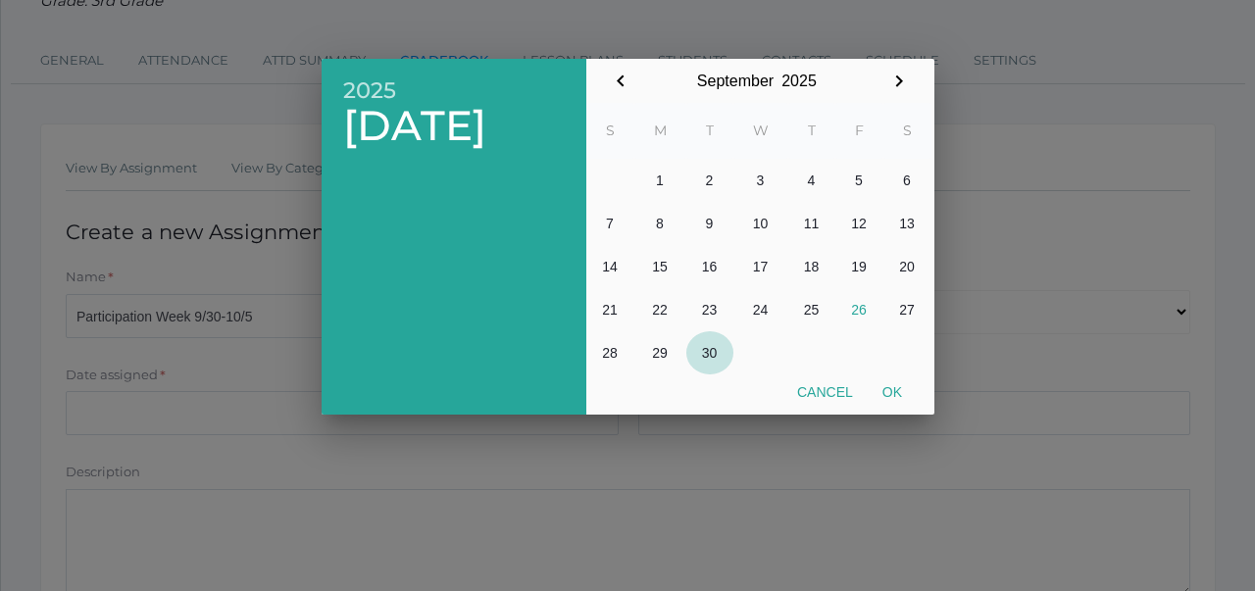
click at [712, 348] on button "30" at bounding box center [709, 352] width 47 height 43
click at [898, 392] on button "Ok" at bounding box center [892, 392] width 49 height 35
type input "[DATE]"
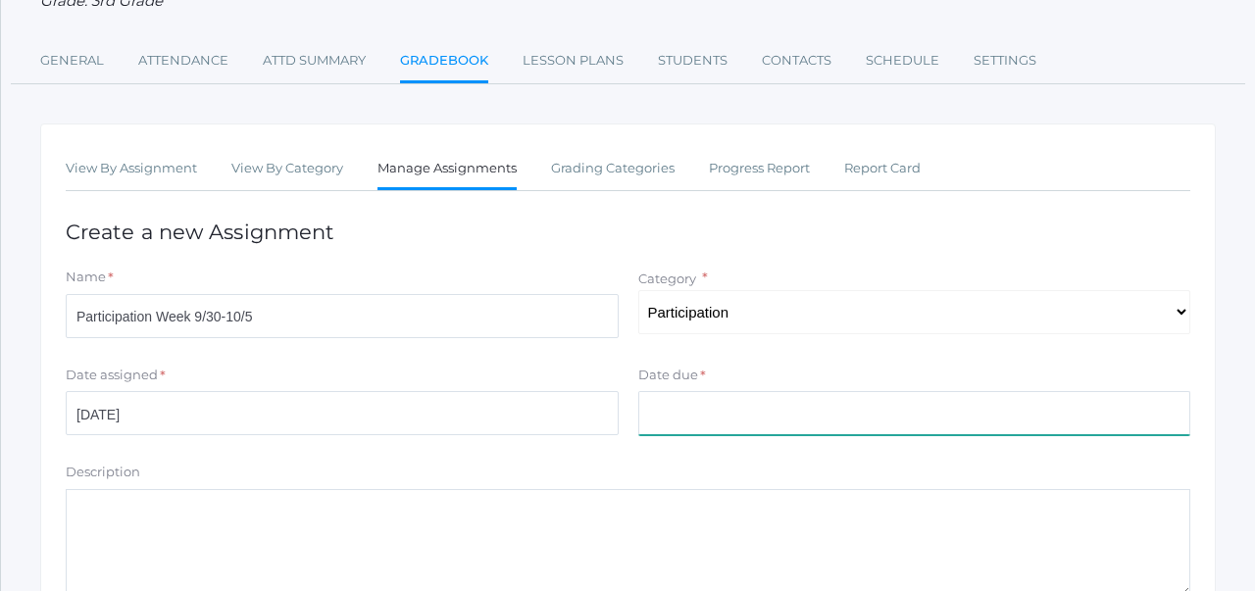
click at [818, 431] on input "Date due" at bounding box center [914, 413] width 553 height 44
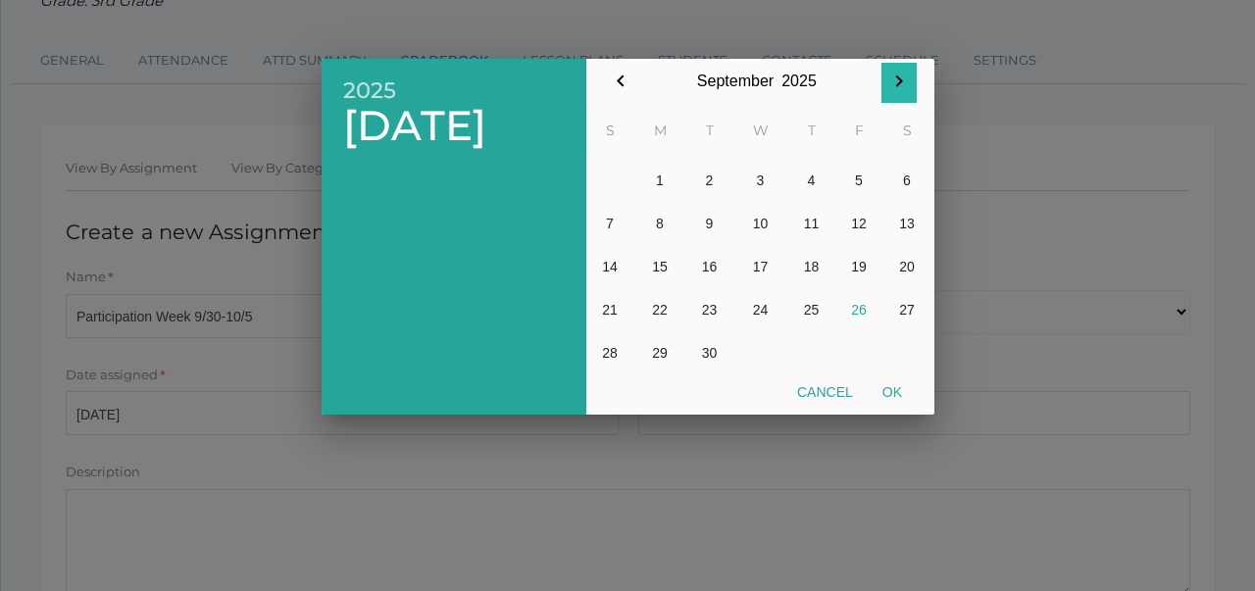
click at [901, 75] on icon "button" at bounding box center [899, 82] width 24 height 24
click at [860, 177] on button "3" at bounding box center [860, 180] width 48 height 43
